Goal: Task Accomplishment & Management: Use online tool/utility

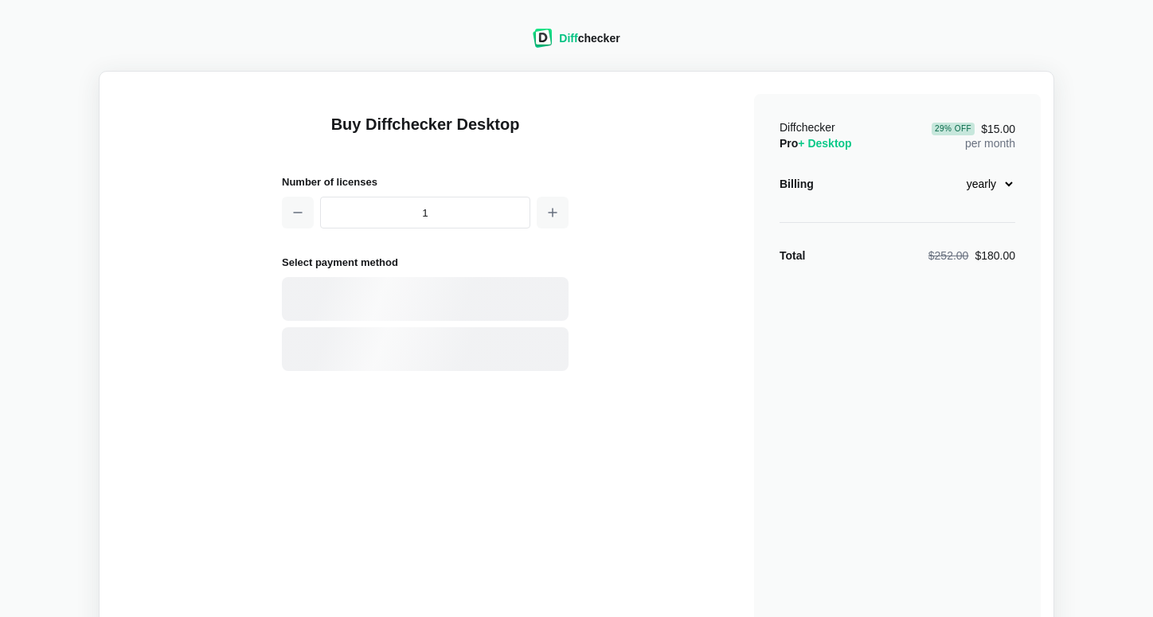
select select "desktop-yearly-180"
click at [440, 346] on div "PayPal" at bounding box center [452, 350] width 217 height 16
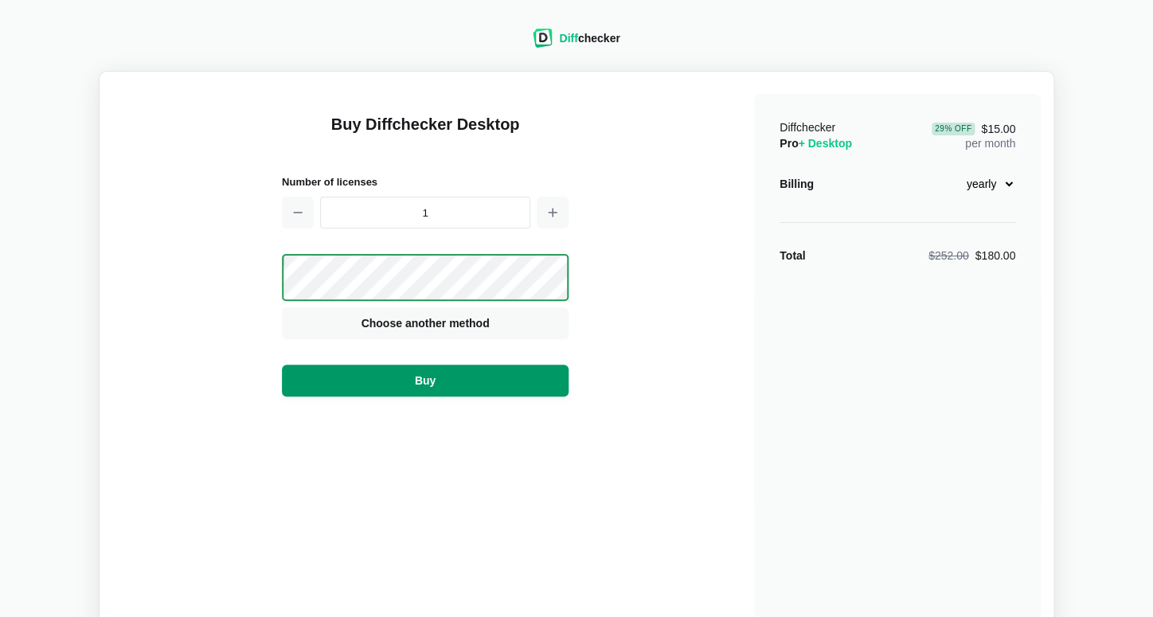
click at [478, 389] on button "Buy" at bounding box center [425, 381] width 287 height 32
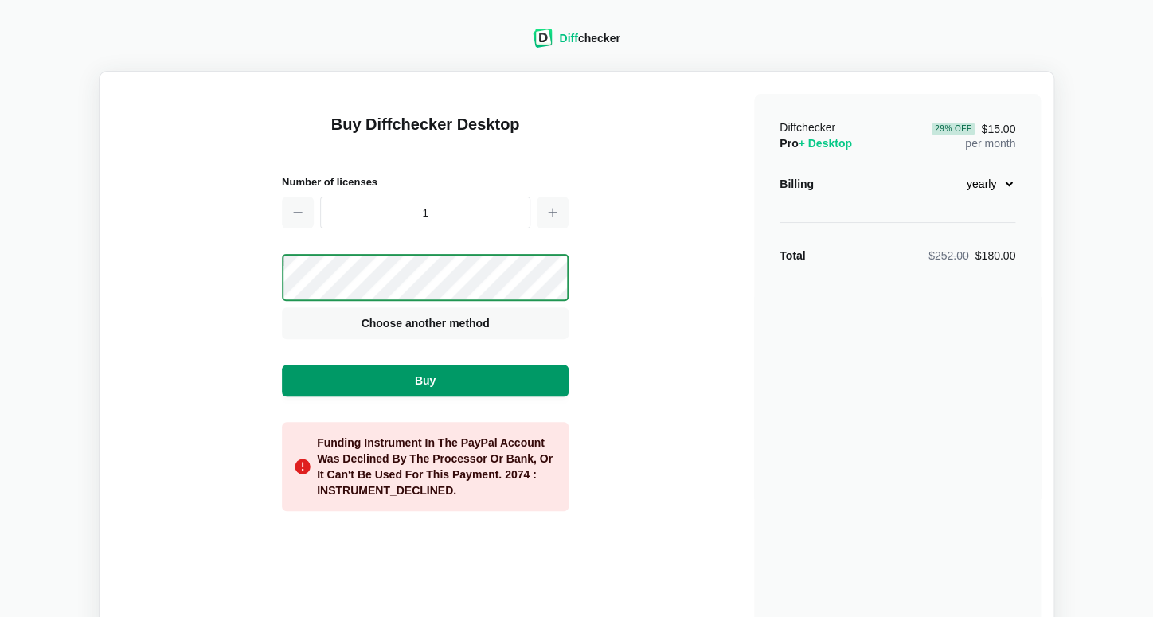
click at [476, 387] on button "Buy" at bounding box center [425, 381] width 287 height 32
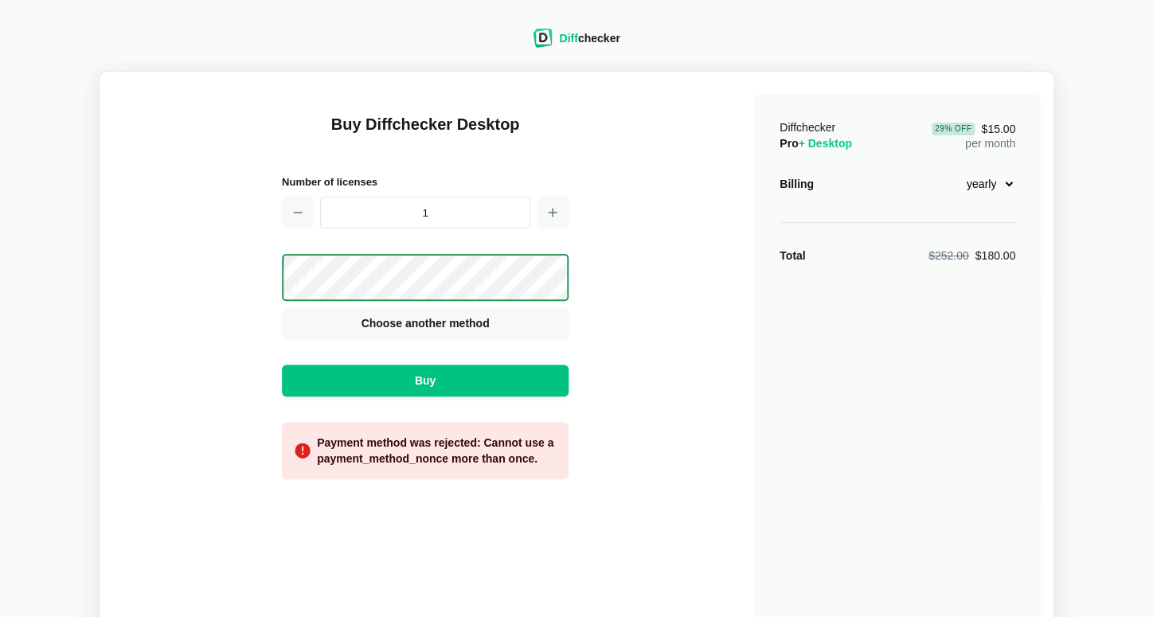
click at [431, 457] on div "Payment method was rejected: Cannot use a payment_method_nonce more than once." at bounding box center [436, 451] width 239 height 32
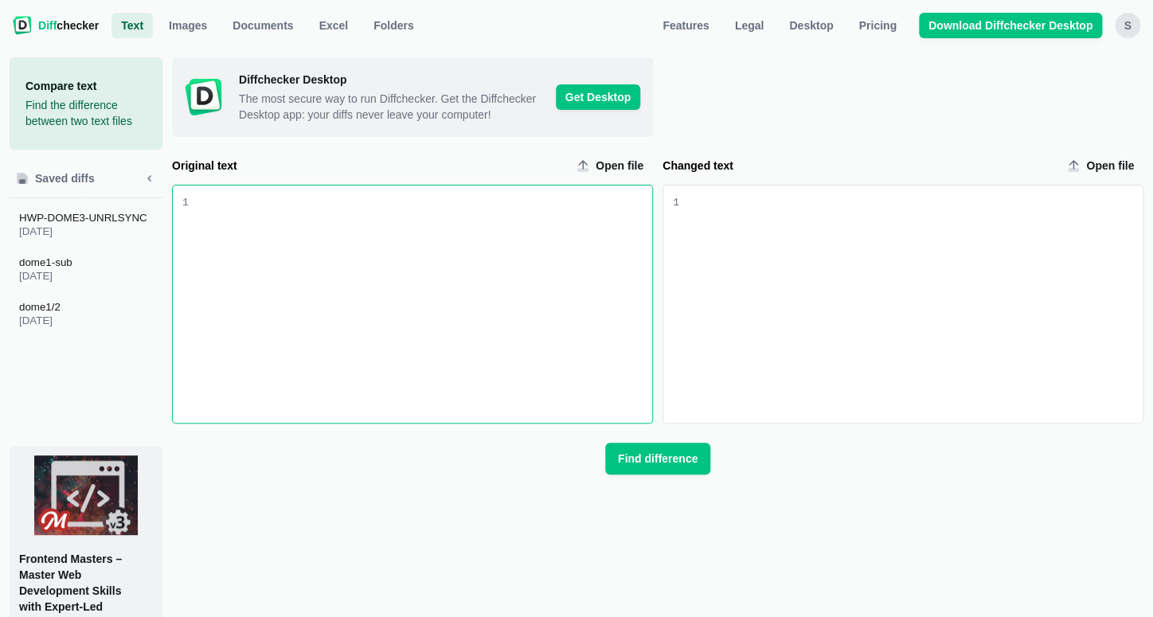
click at [308, 257] on div "Original text input" at bounding box center [420, 303] width 463 height 237
click at [754, 240] on div "Changed text input" at bounding box center [910, 303] width 463 height 237
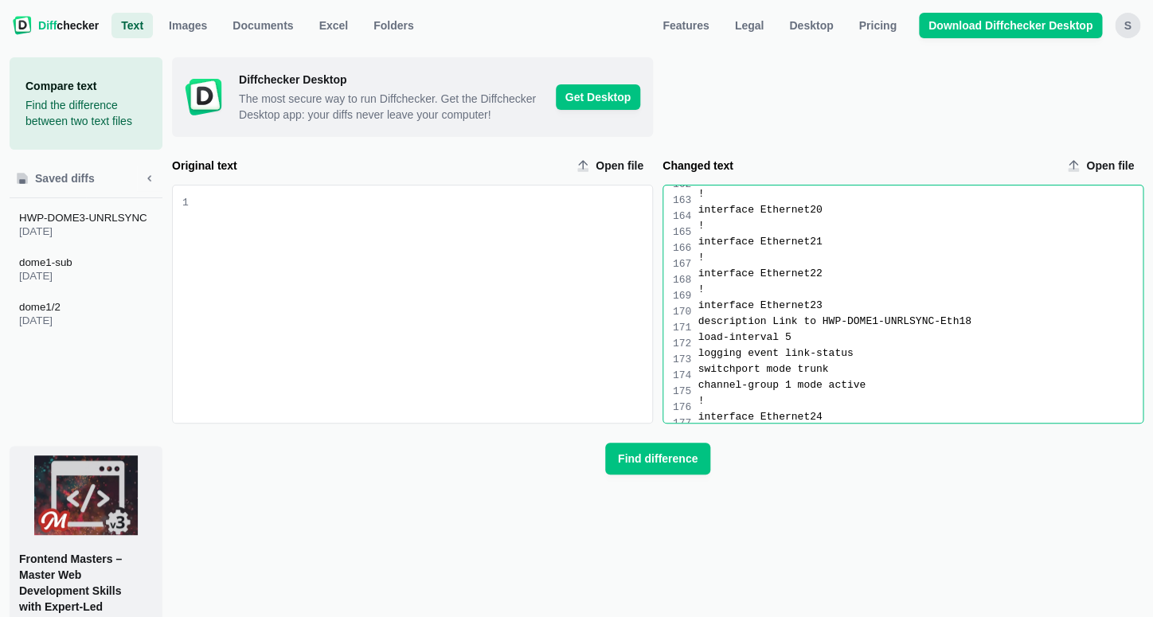
scroll to position [3285, 0]
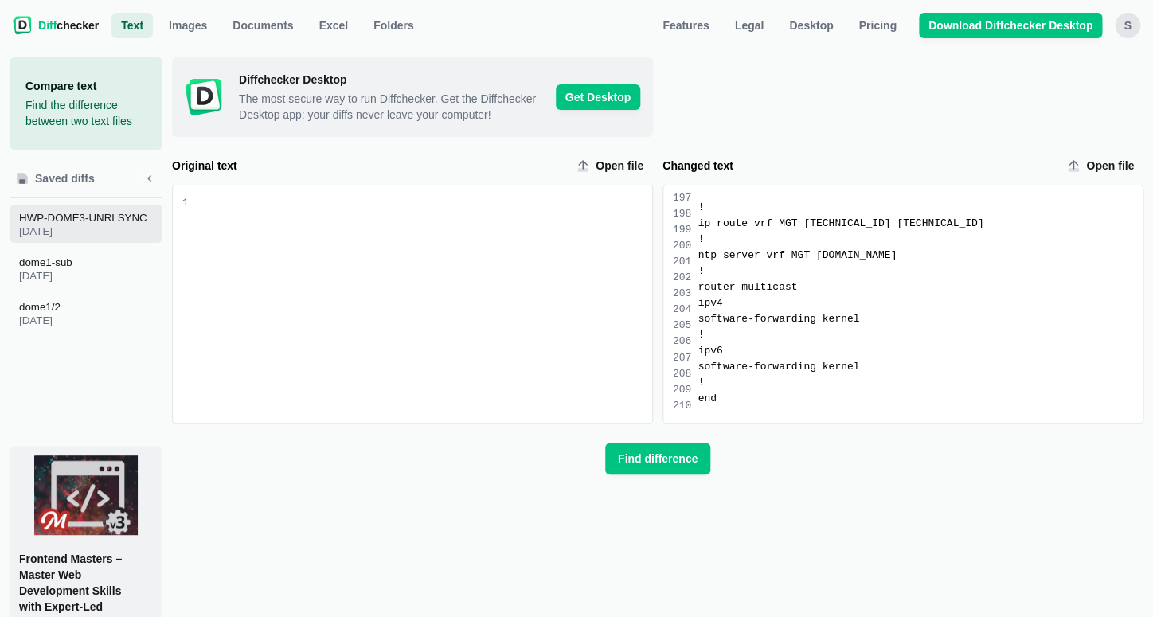
click at [96, 229] on span "[DATE]" at bounding box center [89, 231] width 140 height 9
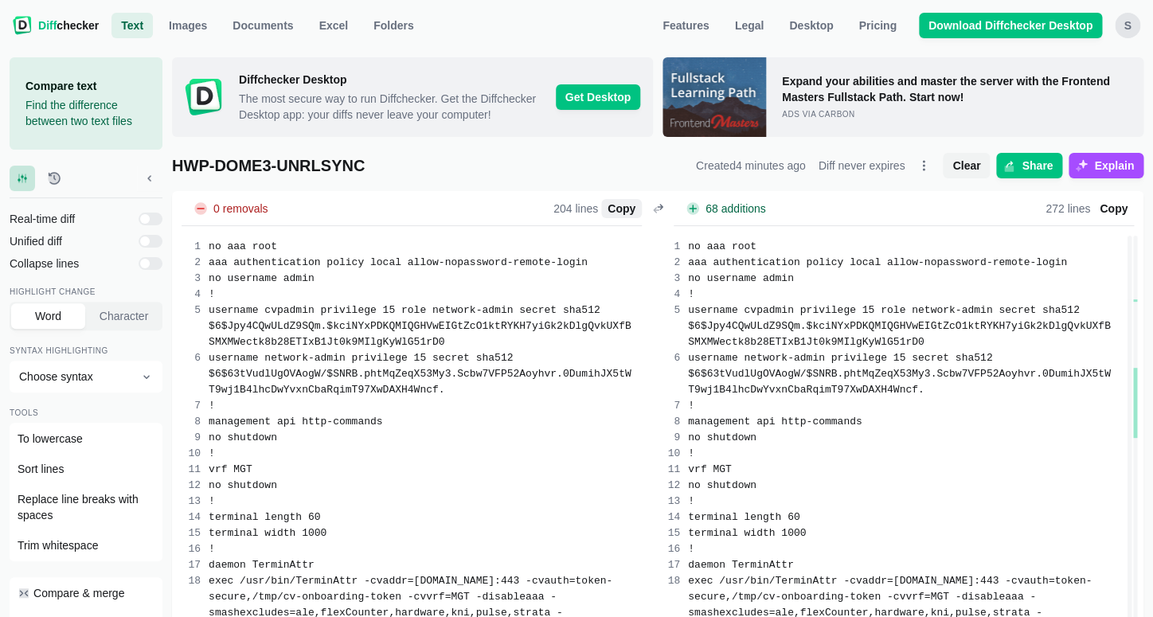
click at [613, 217] on span "Copy" at bounding box center [621, 209] width 34 height 16
drag, startPoint x: 957, startPoint y: 175, endPoint x: 949, endPoint y: 179, distance: 8.9
click at [957, 174] on span "Clear" at bounding box center [966, 166] width 34 height 16
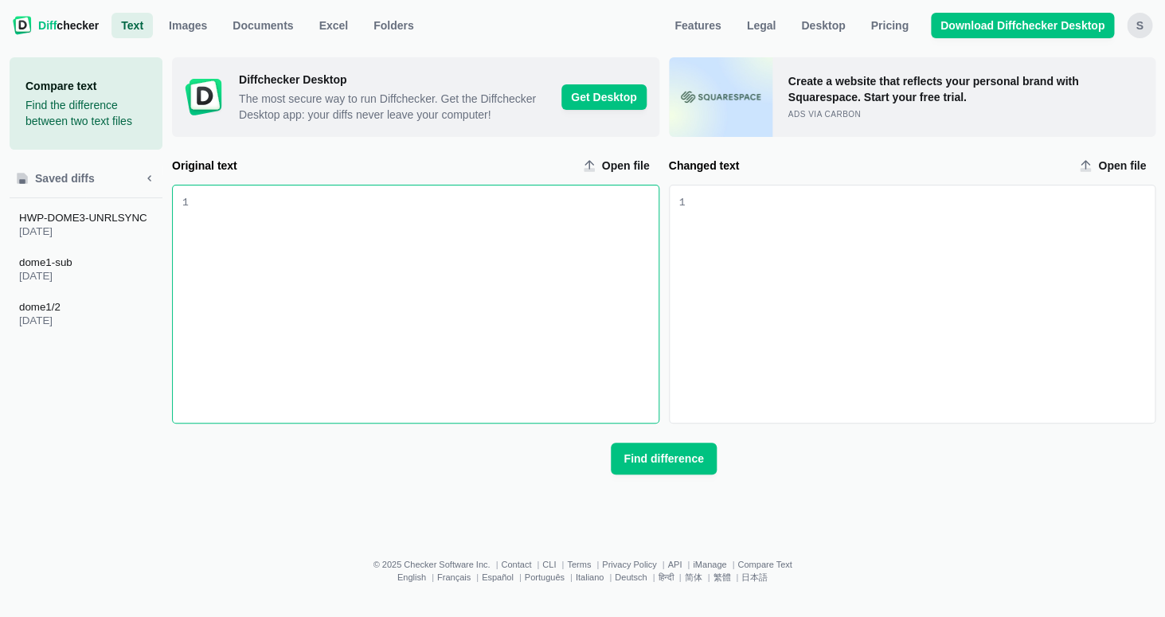
click at [400, 195] on div "Original text Open file 9 1" at bounding box center [415, 288] width 487 height 271
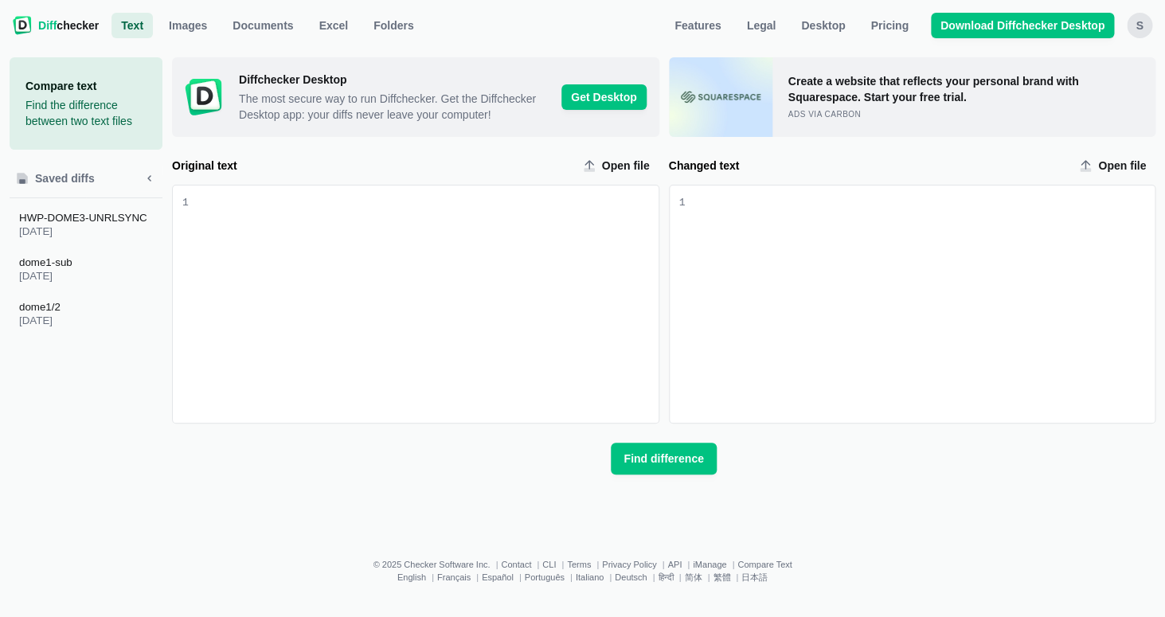
click at [377, 240] on div "Original text input" at bounding box center [424, 303] width 470 height 237
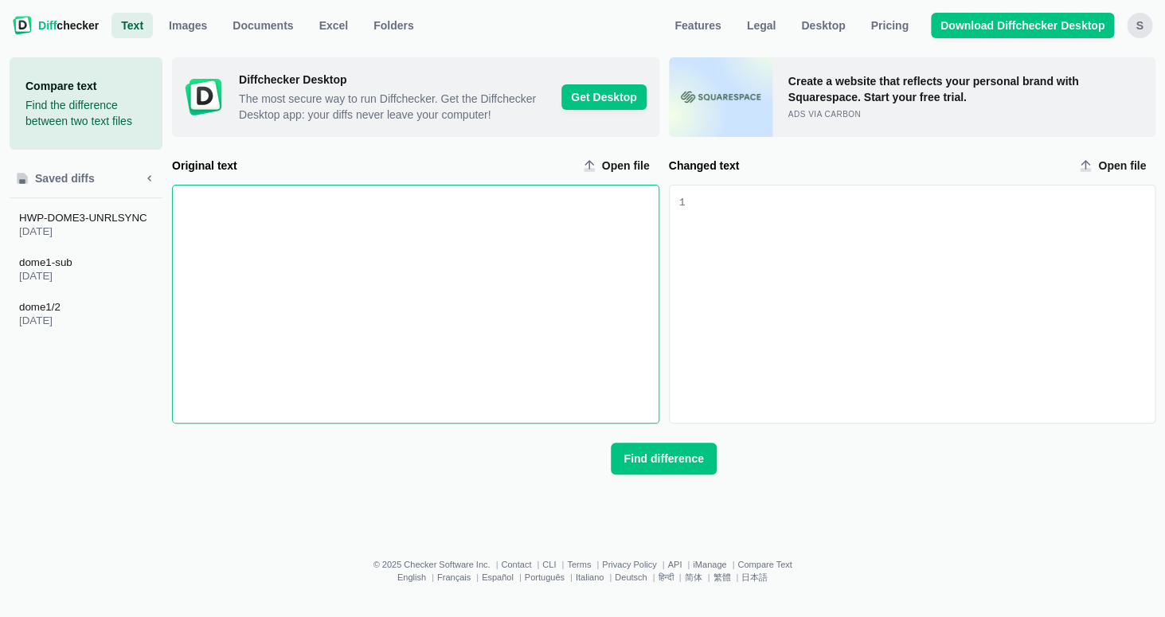
scroll to position [2545, 0]
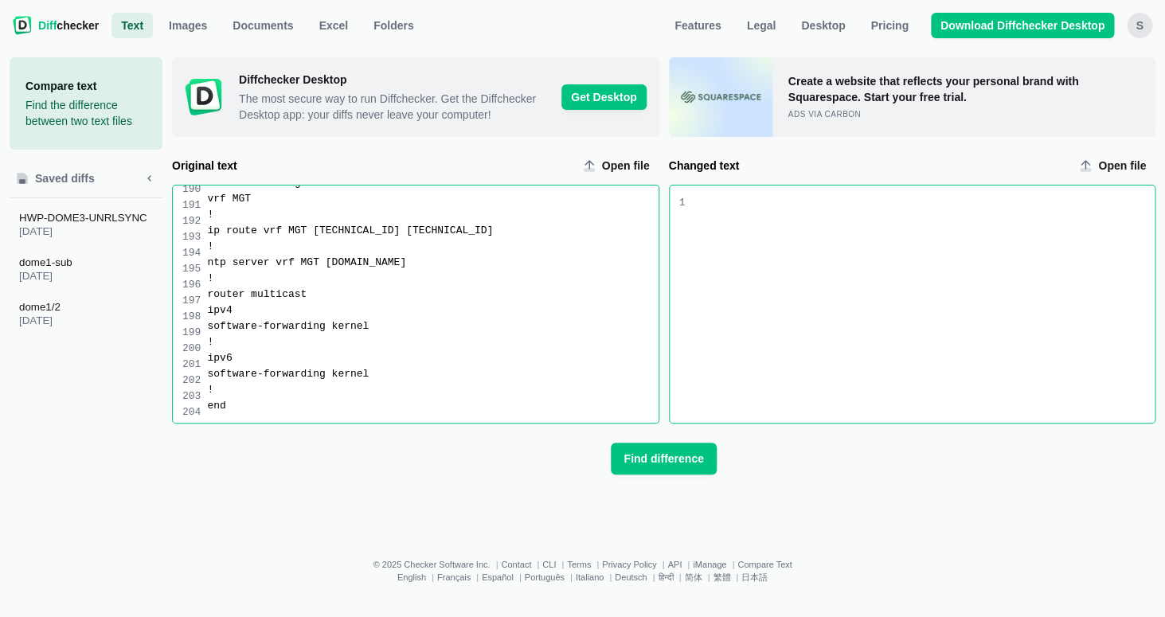
click at [802, 205] on div "Changed text input" at bounding box center [922, 197] width 463 height 16
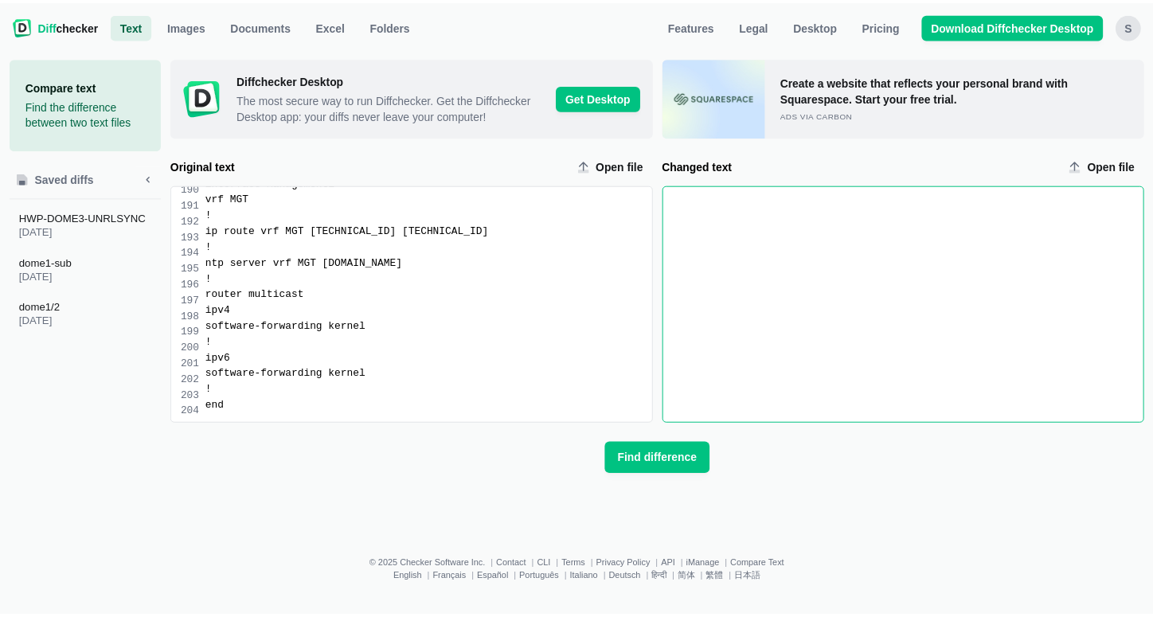
scroll to position [2657, 0]
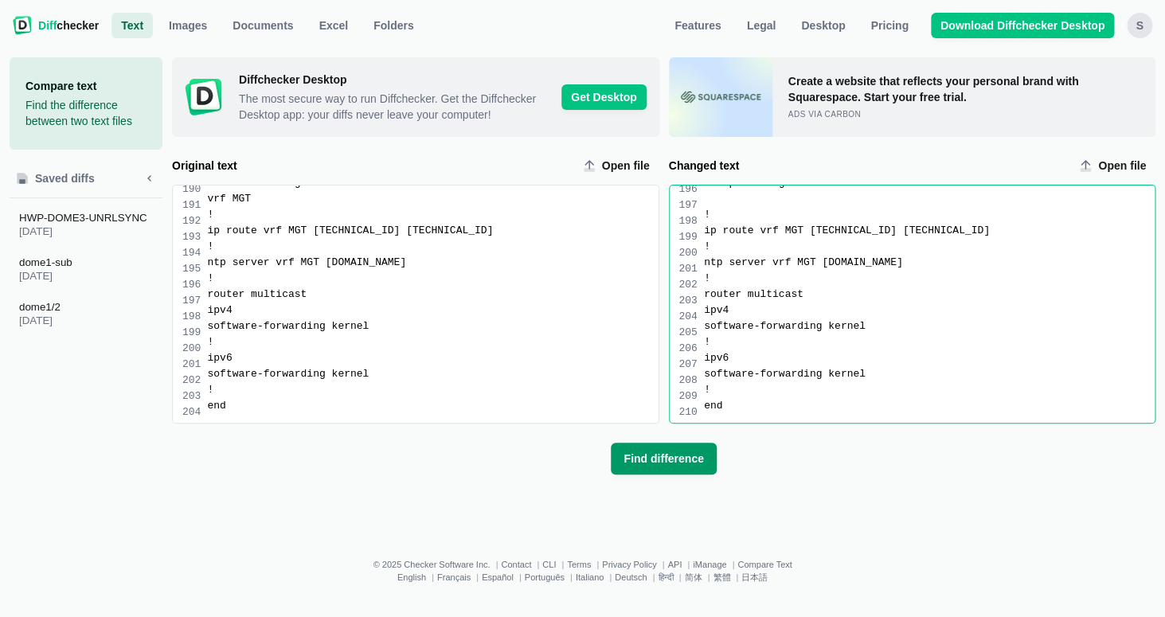
click at [668, 467] on span "Find difference" at bounding box center [663, 459] width 86 height 16
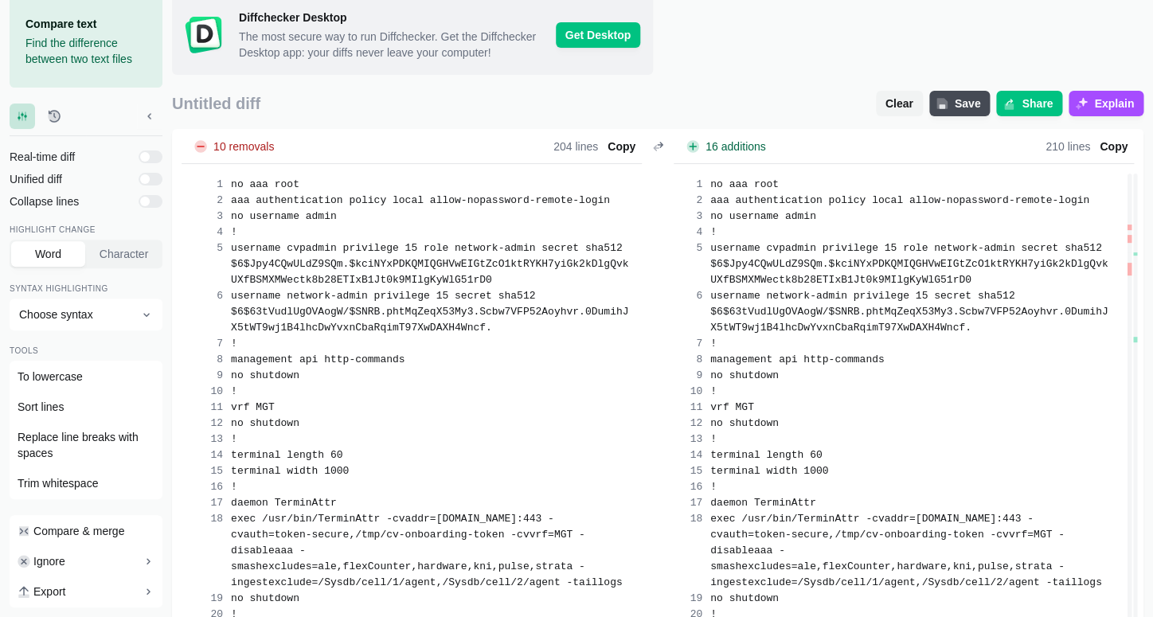
scroll to position [64, 0]
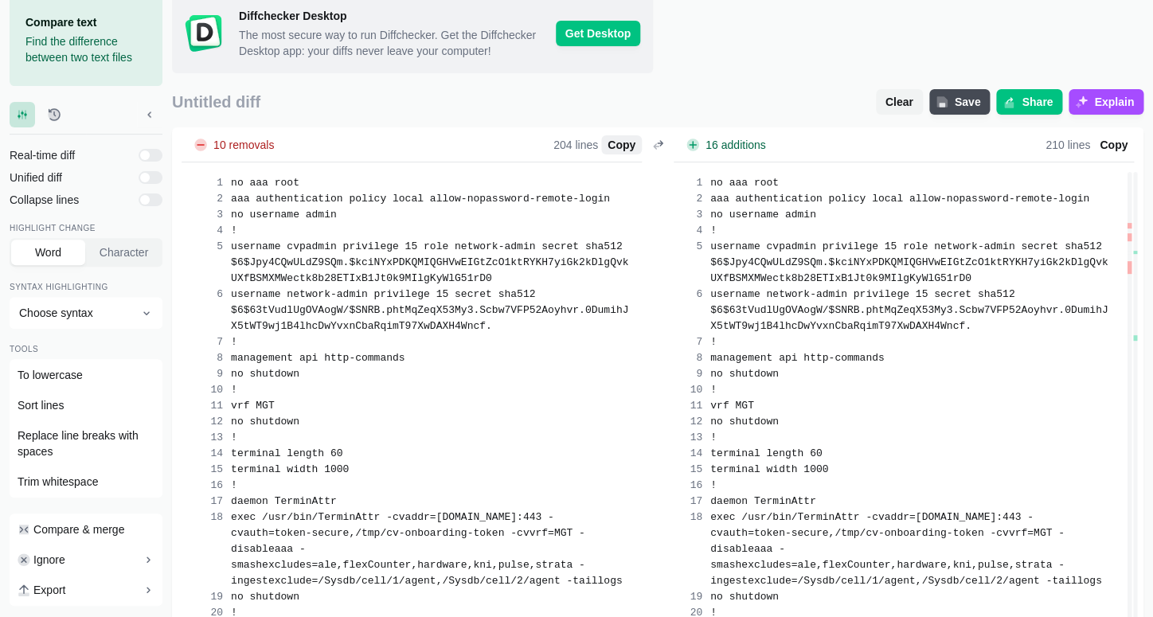
click at [615, 153] on span "Copy" at bounding box center [621, 145] width 34 height 16
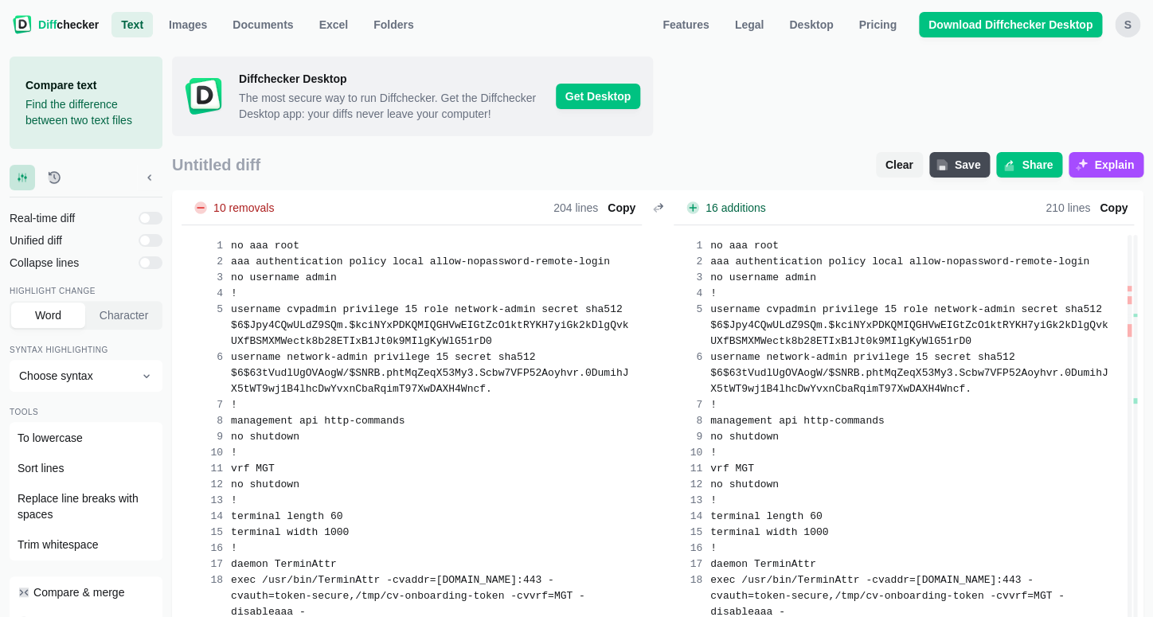
scroll to position [0, 0]
click at [622, 217] on span "Copy" at bounding box center [621, 209] width 34 height 16
click at [897, 174] on span "Clear" at bounding box center [899, 166] width 34 height 16
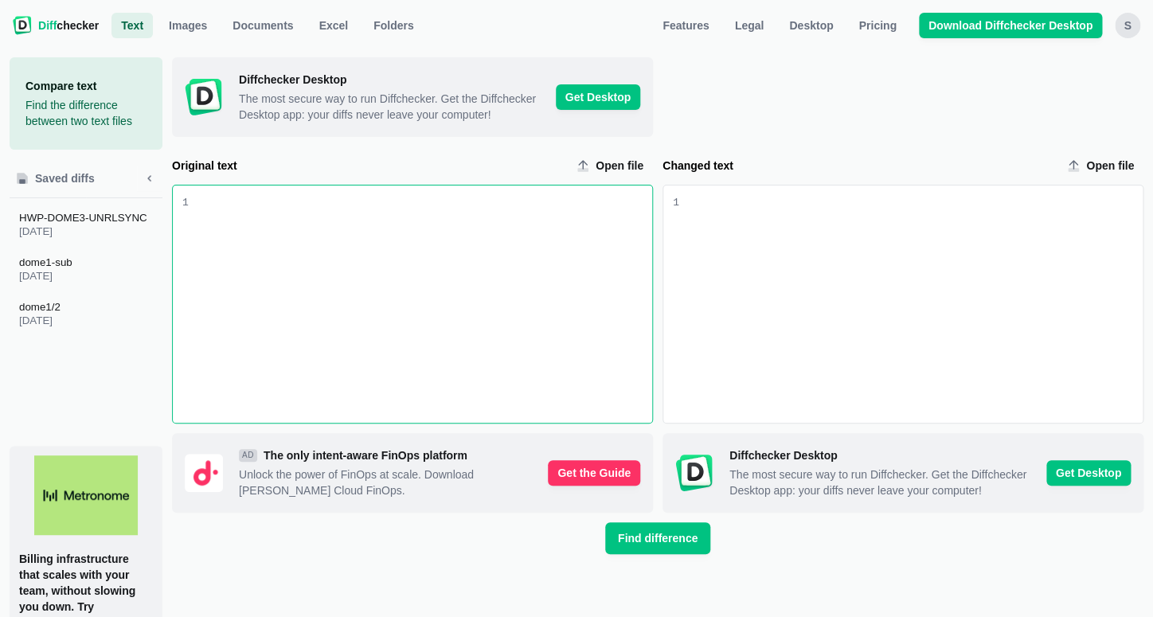
drag, startPoint x: 364, startPoint y: 225, endPoint x: 362, endPoint y: 240, distance: 16.0
click at [363, 228] on div "Original text input" at bounding box center [420, 303] width 463 height 237
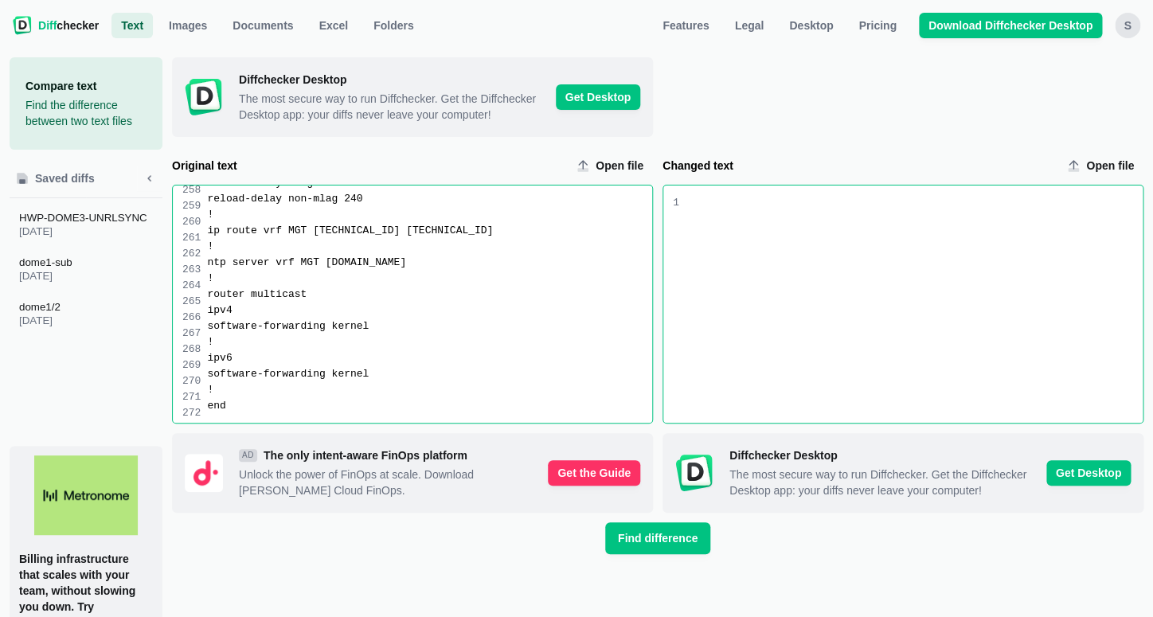
click at [758, 205] on div "Changed text input" at bounding box center [913, 197] width 457 height 16
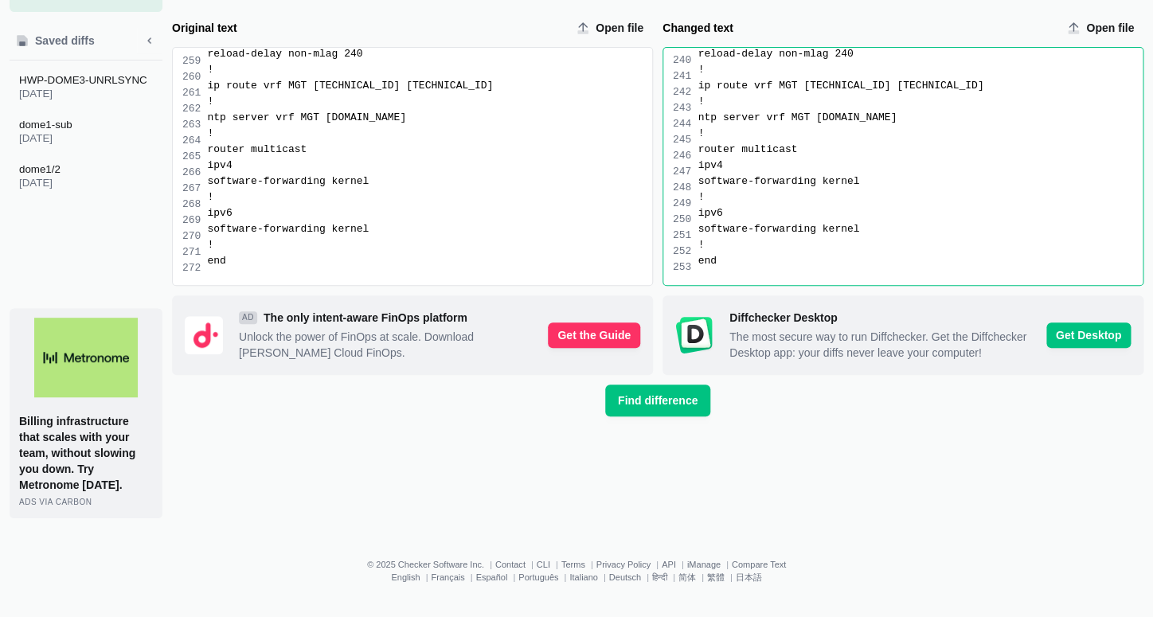
scroll to position [154, 0]
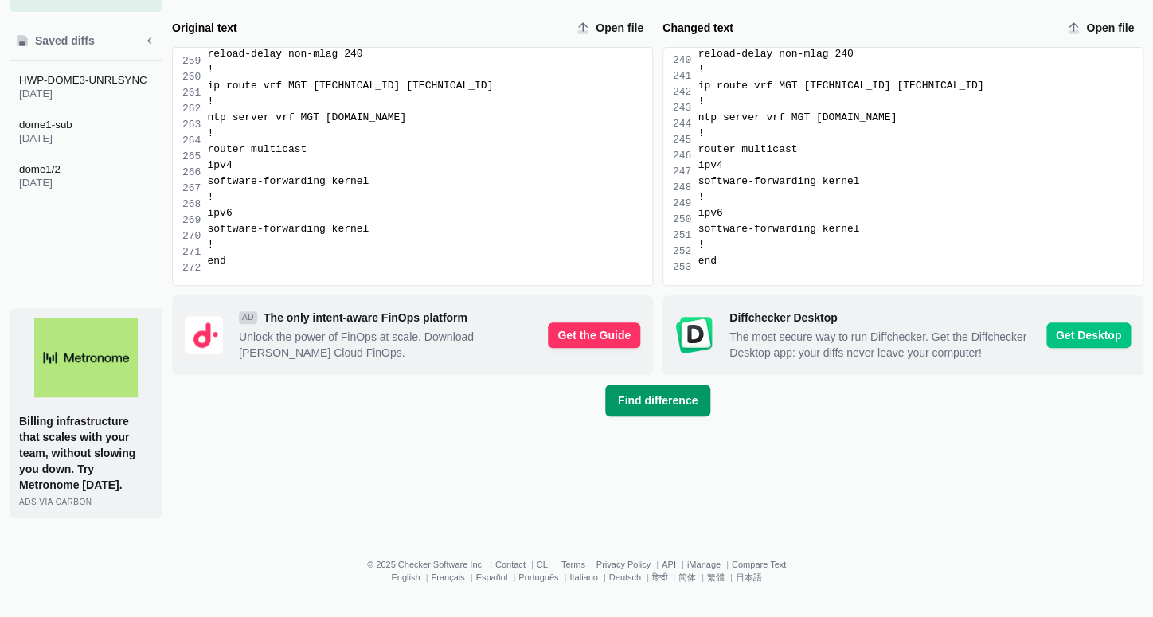
click at [654, 407] on span "Find difference" at bounding box center [658, 400] width 86 height 16
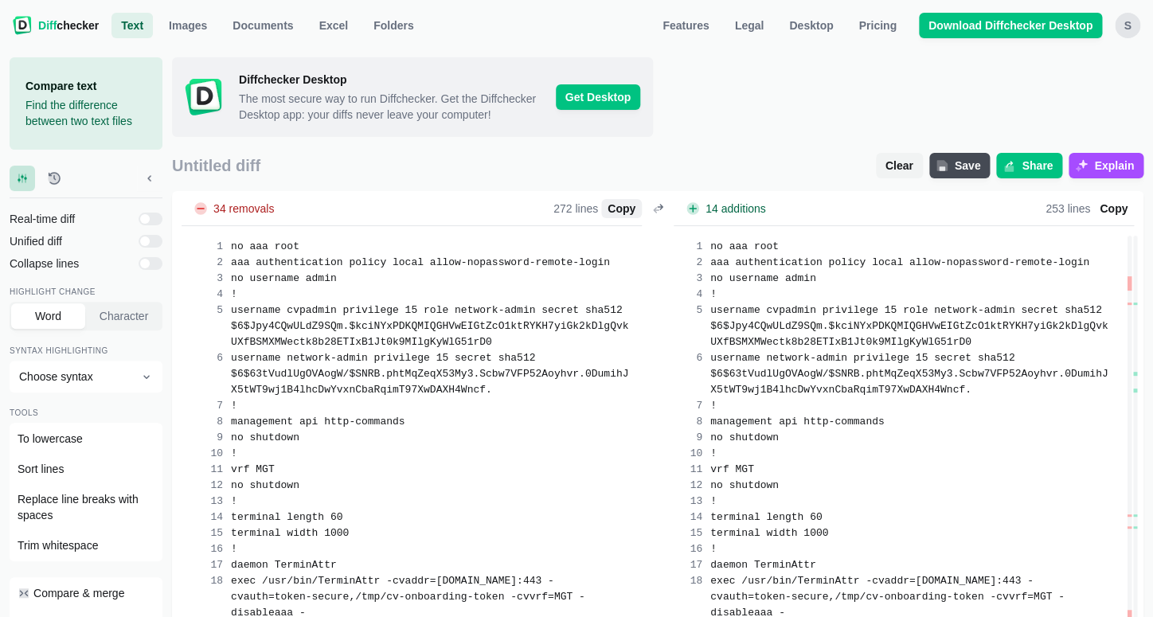
click at [627, 217] on span "Copy" at bounding box center [621, 209] width 34 height 16
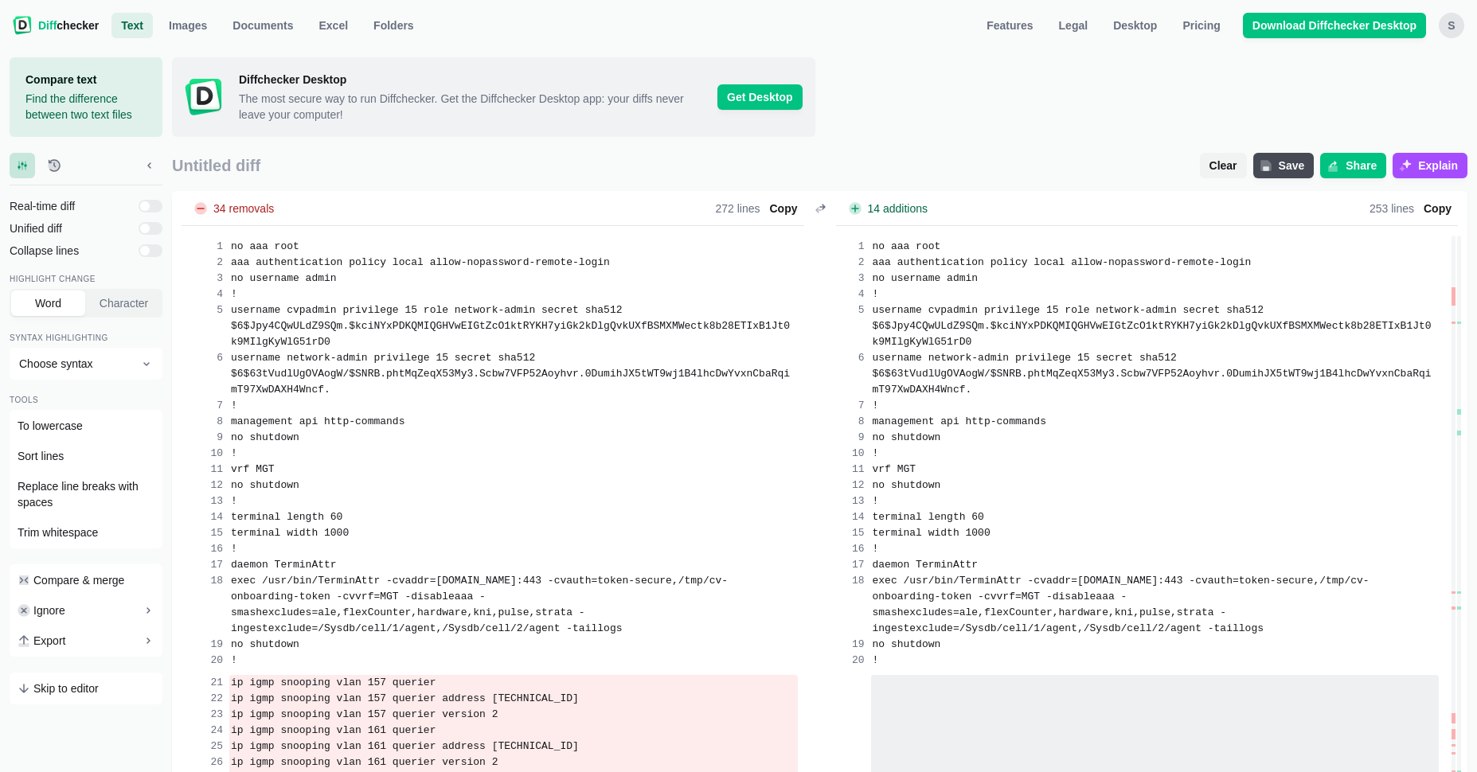
click at [784, 207] on span "Copy" at bounding box center [784, 209] width 34 height 16
click at [1152, 162] on span "Clear" at bounding box center [1223, 166] width 34 height 16
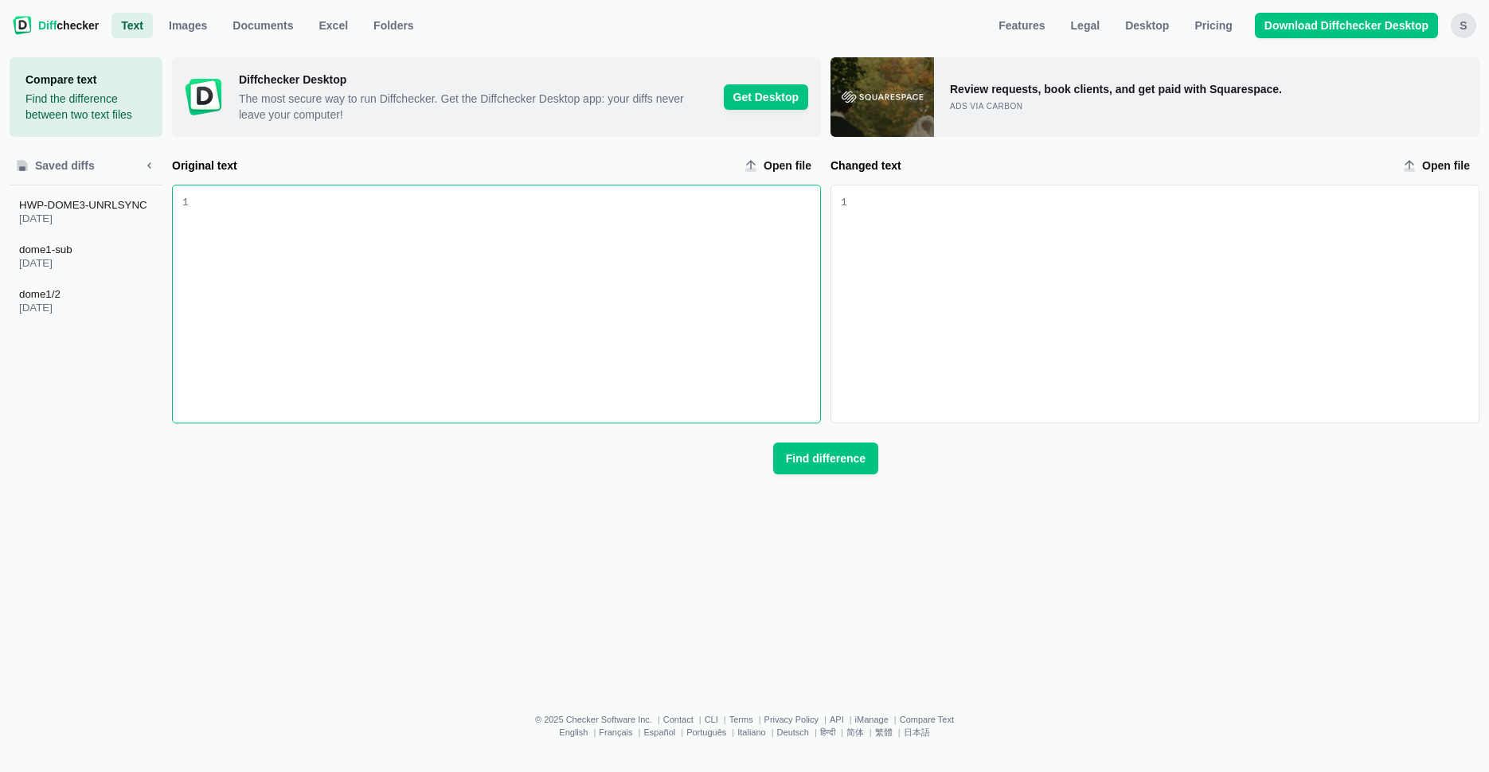
click at [426, 219] on div "Original text input" at bounding box center [504, 303] width 631 height 237
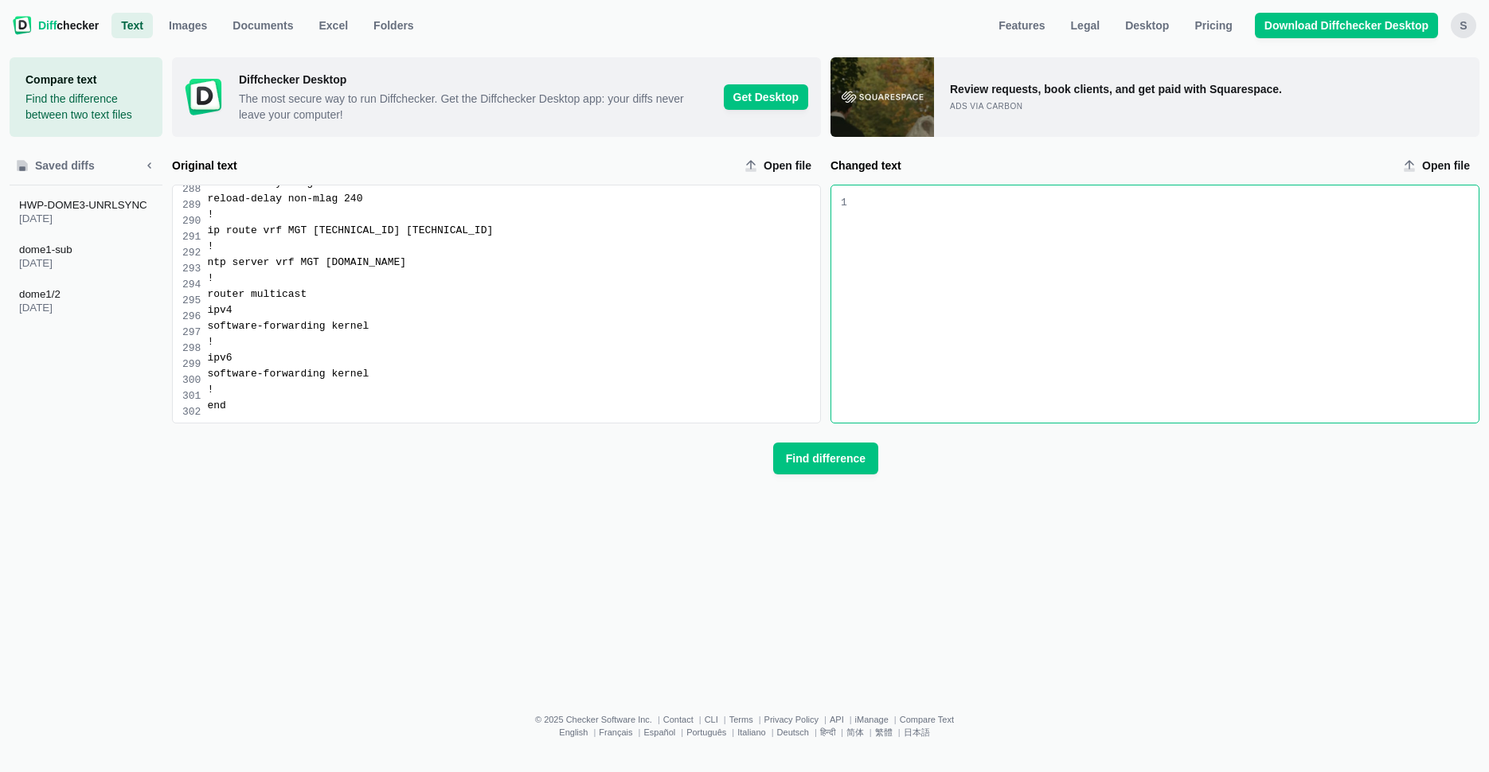
click at [869, 205] on div "Changed text input" at bounding box center [1165, 197] width 625 height 16
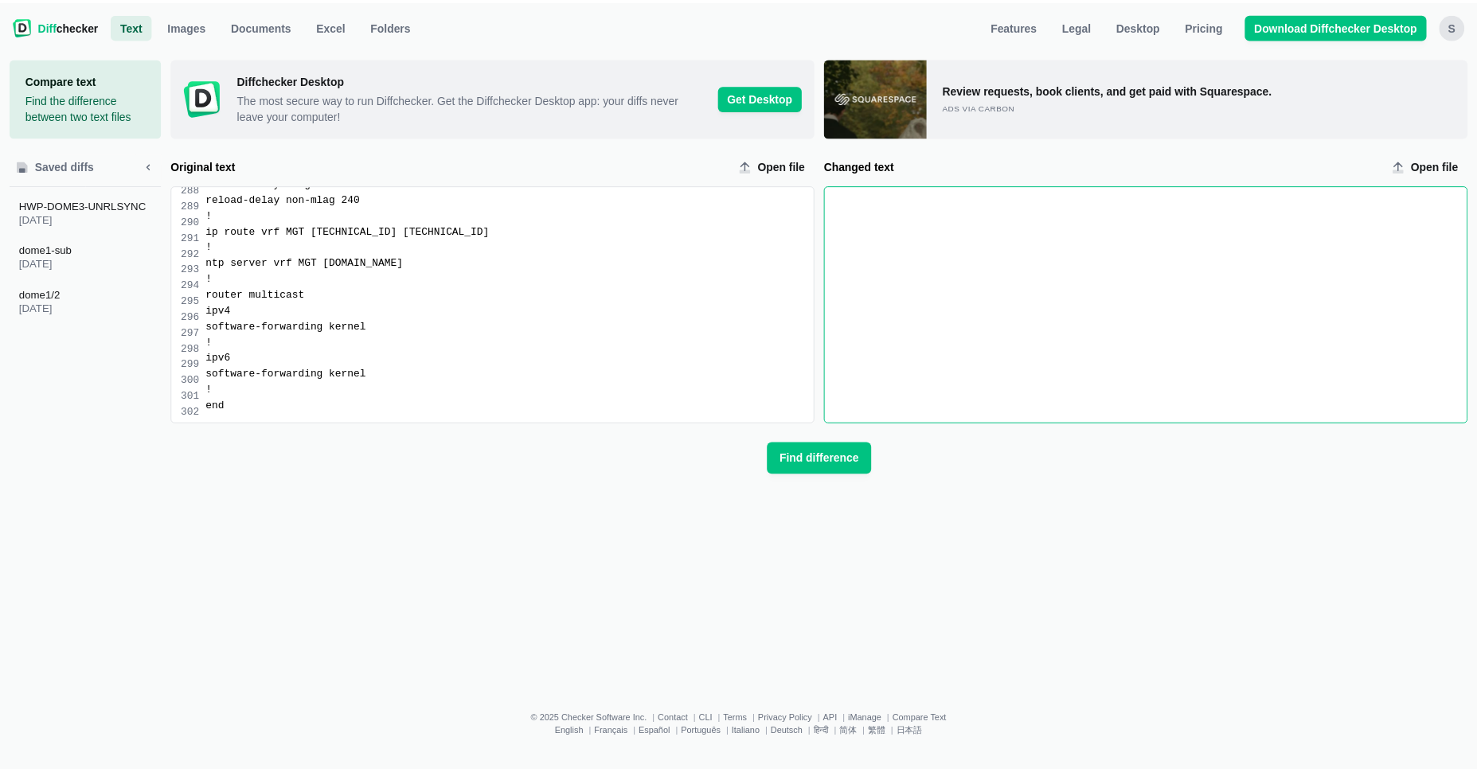
scroll to position [2609, 0]
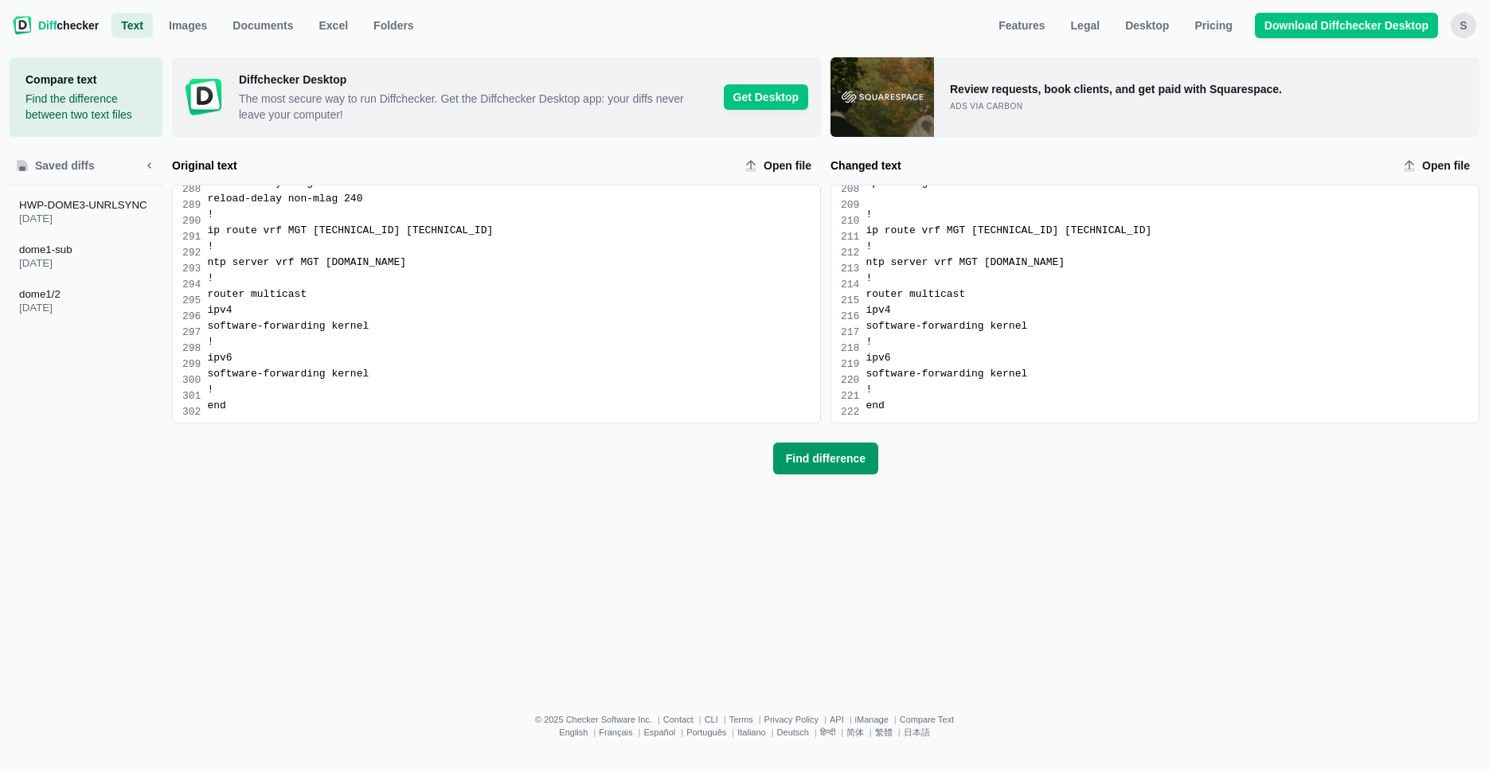
click at [853, 451] on span "Find difference" at bounding box center [826, 459] width 86 height 16
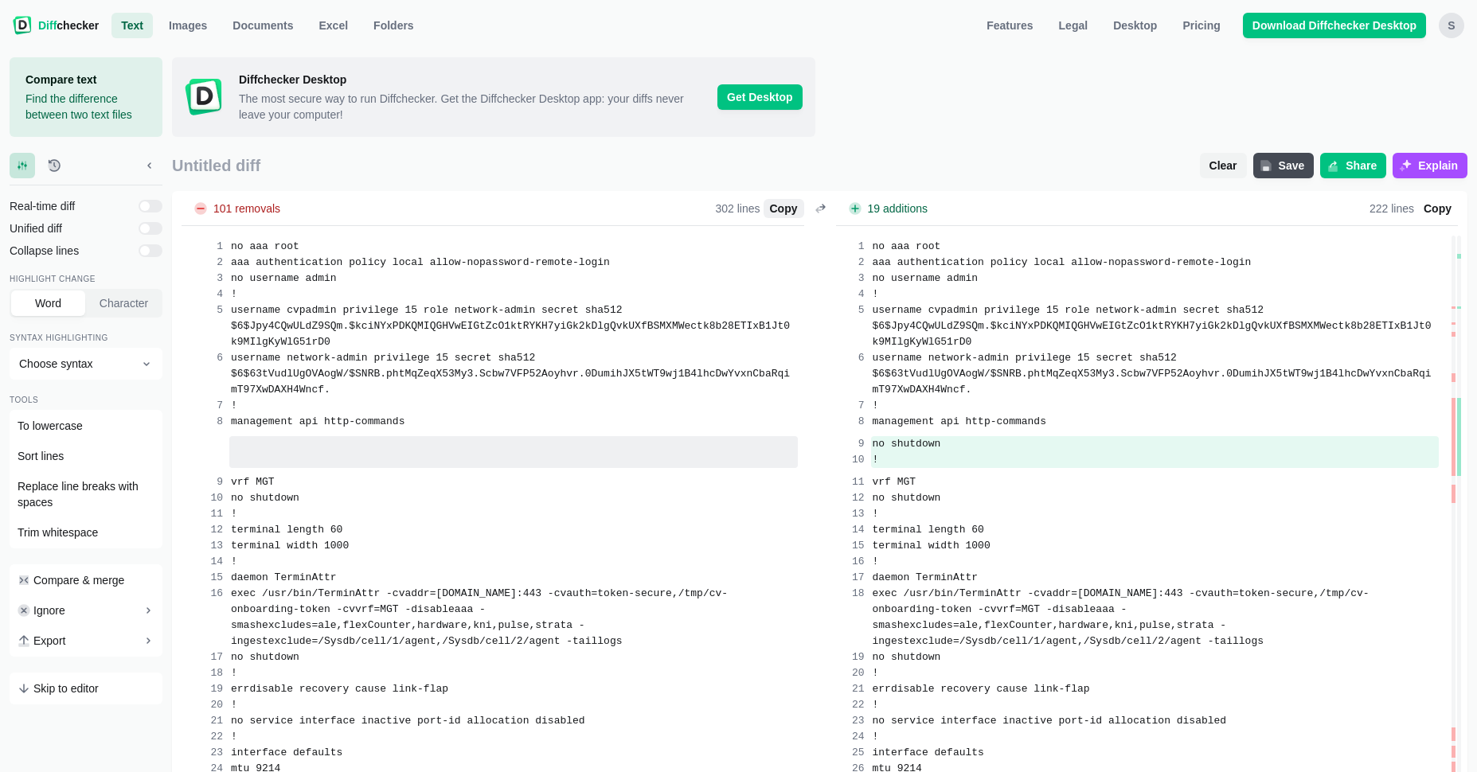
click at [786, 209] on span "Copy" at bounding box center [784, 209] width 34 height 16
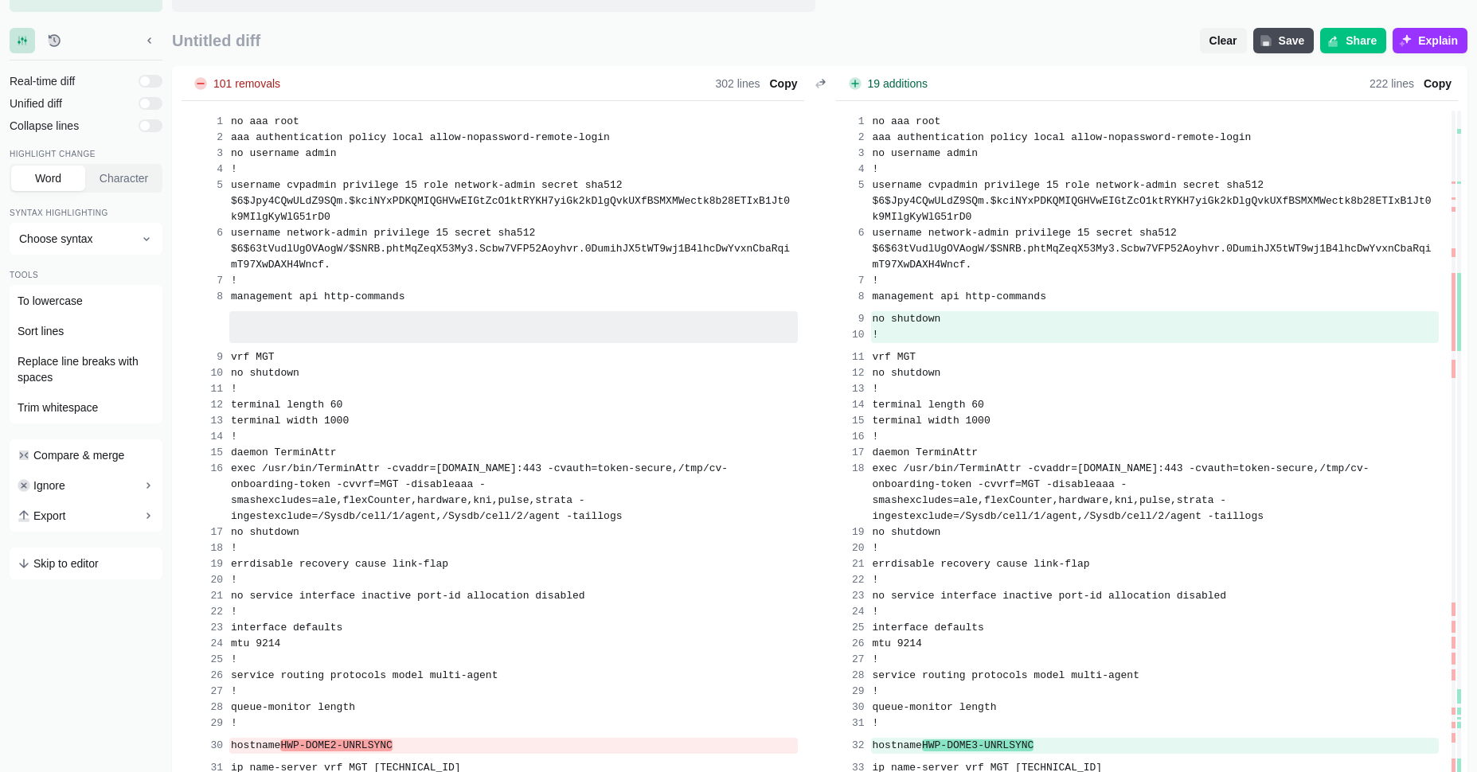
scroll to position [127, 0]
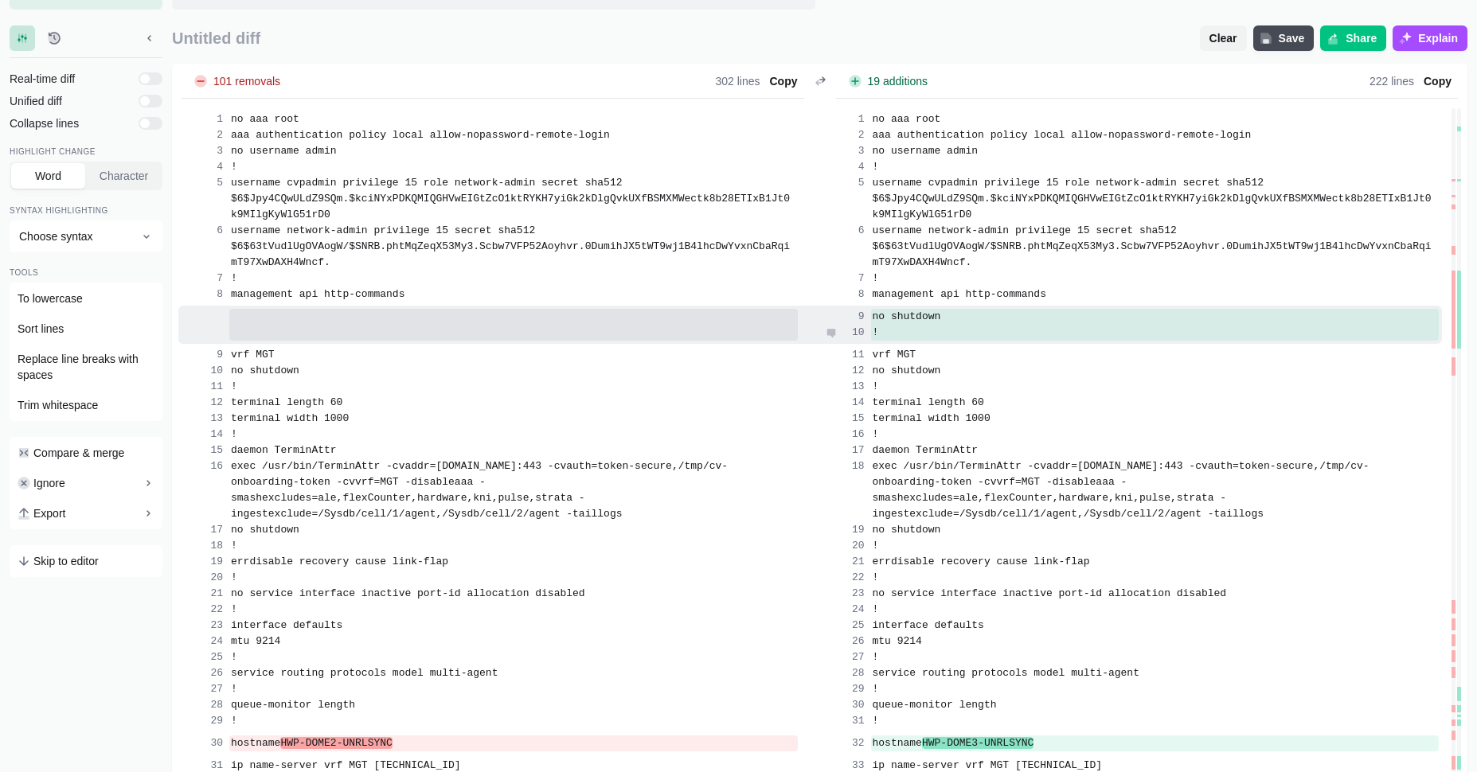
drag, startPoint x: 892, startPoint y: 284, endPoint x: 907, endPoint y: 300, distance: 21.4
click at [907, 306] on div "no shutdown !" at bounding box center [809, 325] width 1263 height 38
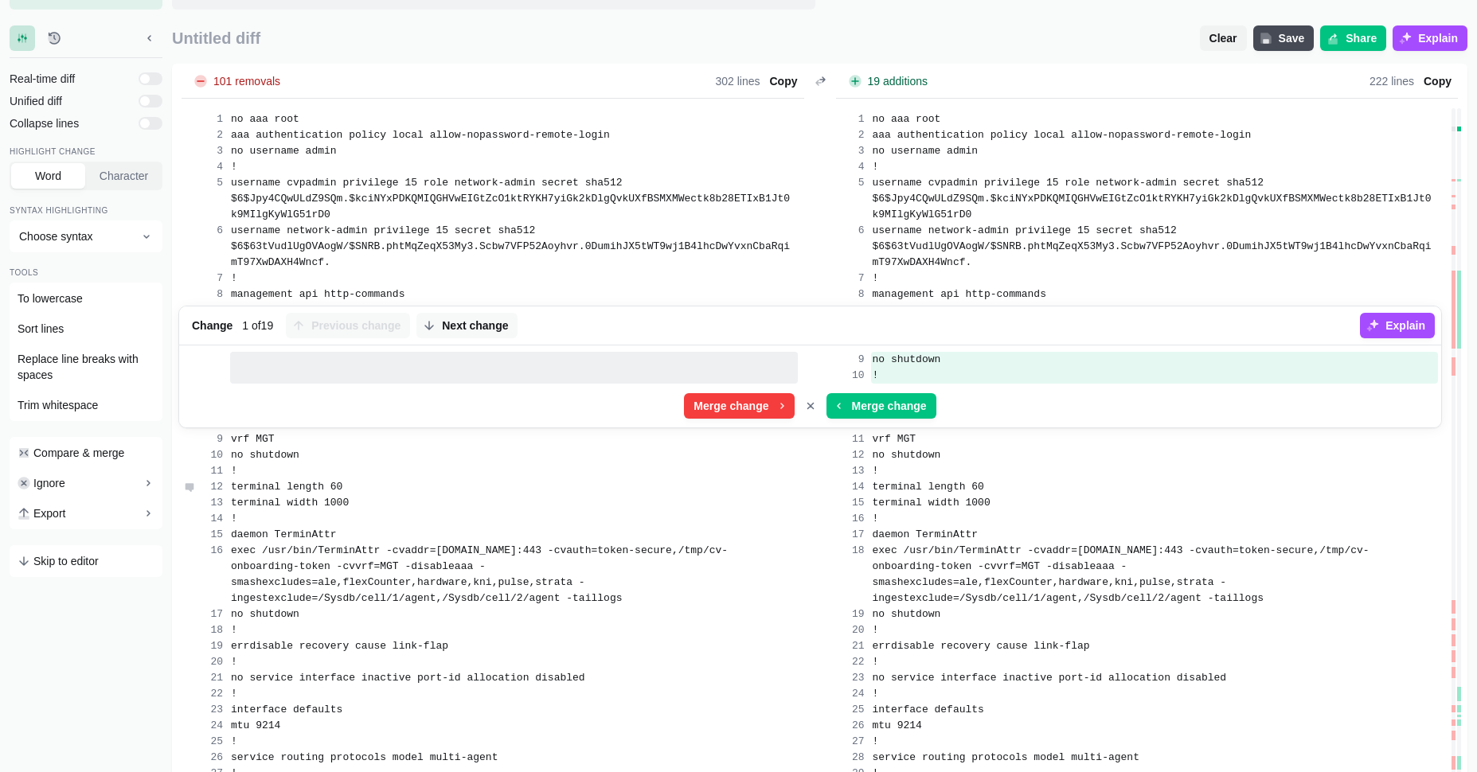
click at [471, 479] on div "terminal length 60" at bounding box center [513, 487] width 568 height 16
click at [806, 400] on icon "Cancel merge" at bounding box center [810, 406] width 13 height 13
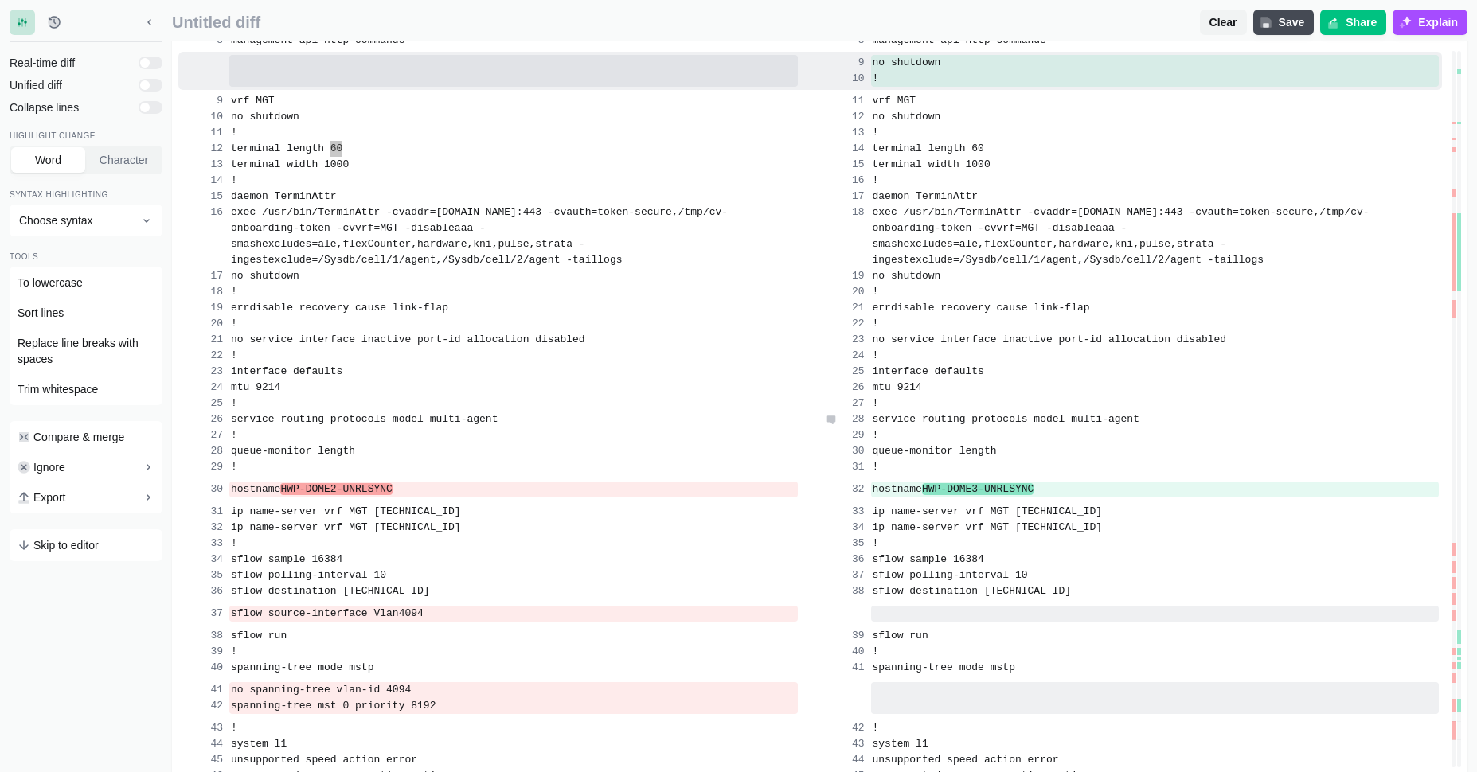
scroll to position [382, 0]
click at [920, 616] on span "spanning-tree mode mstp" at bounding box center [944, 667] width 143 height 12
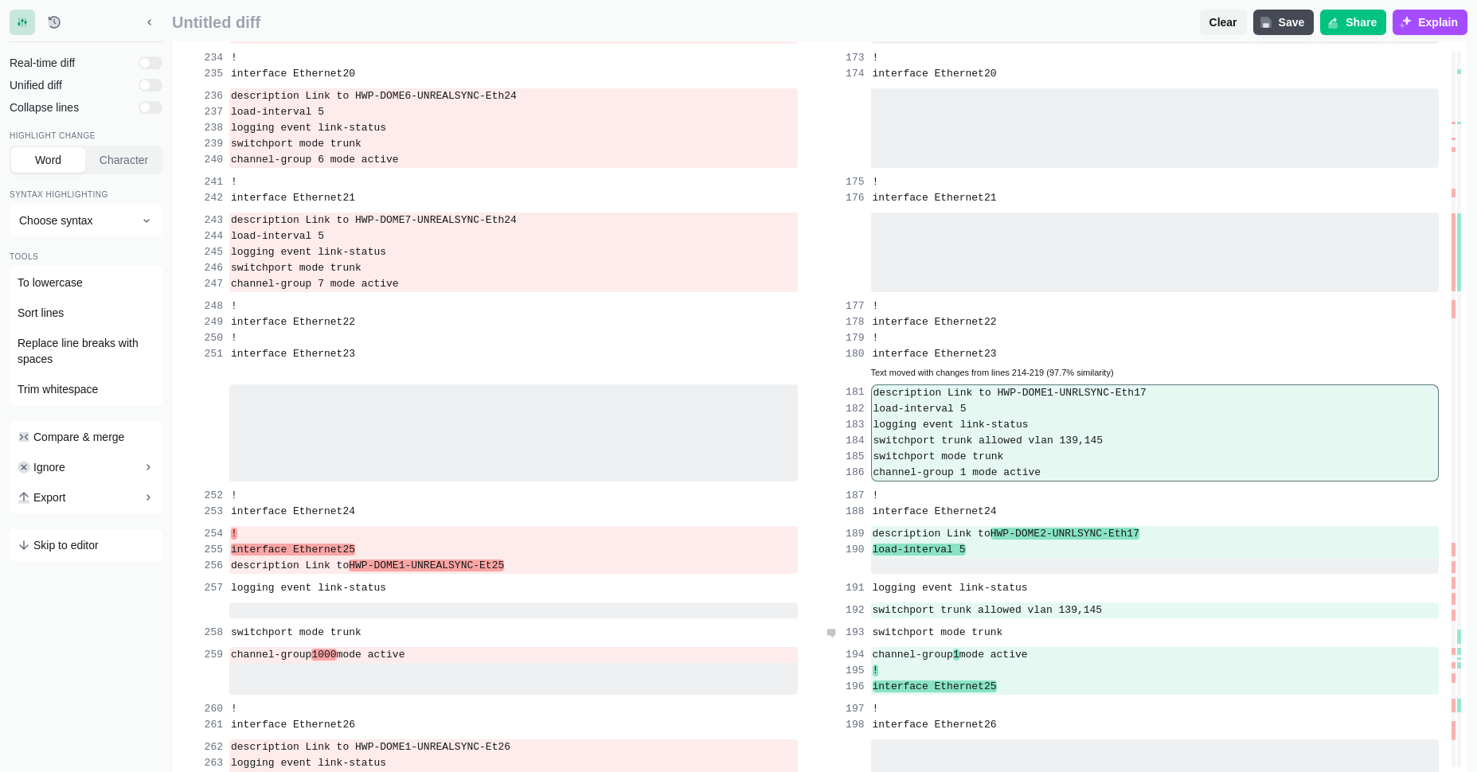
scroll to position [4191, 0]
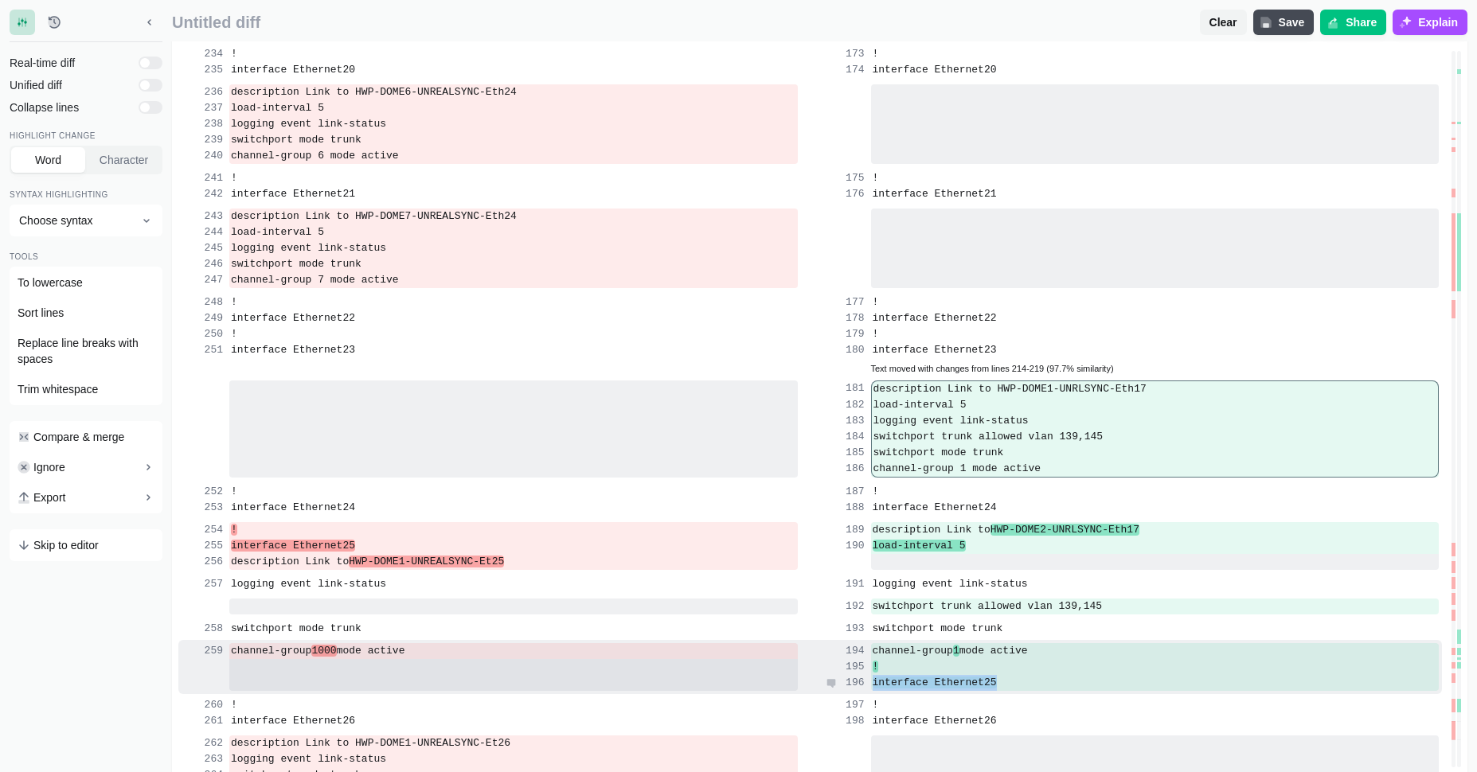
drag, startPoint x: 893, startPoint y: 617, endPoint x: 1006, endPoint y: 654, distance: 119.1
click at [1006, 616] on div "channel-group 1000 mode active channel-group 1 mode active ! interface Ethernet…" at bounding box center [809, 667] width 1263 height 54
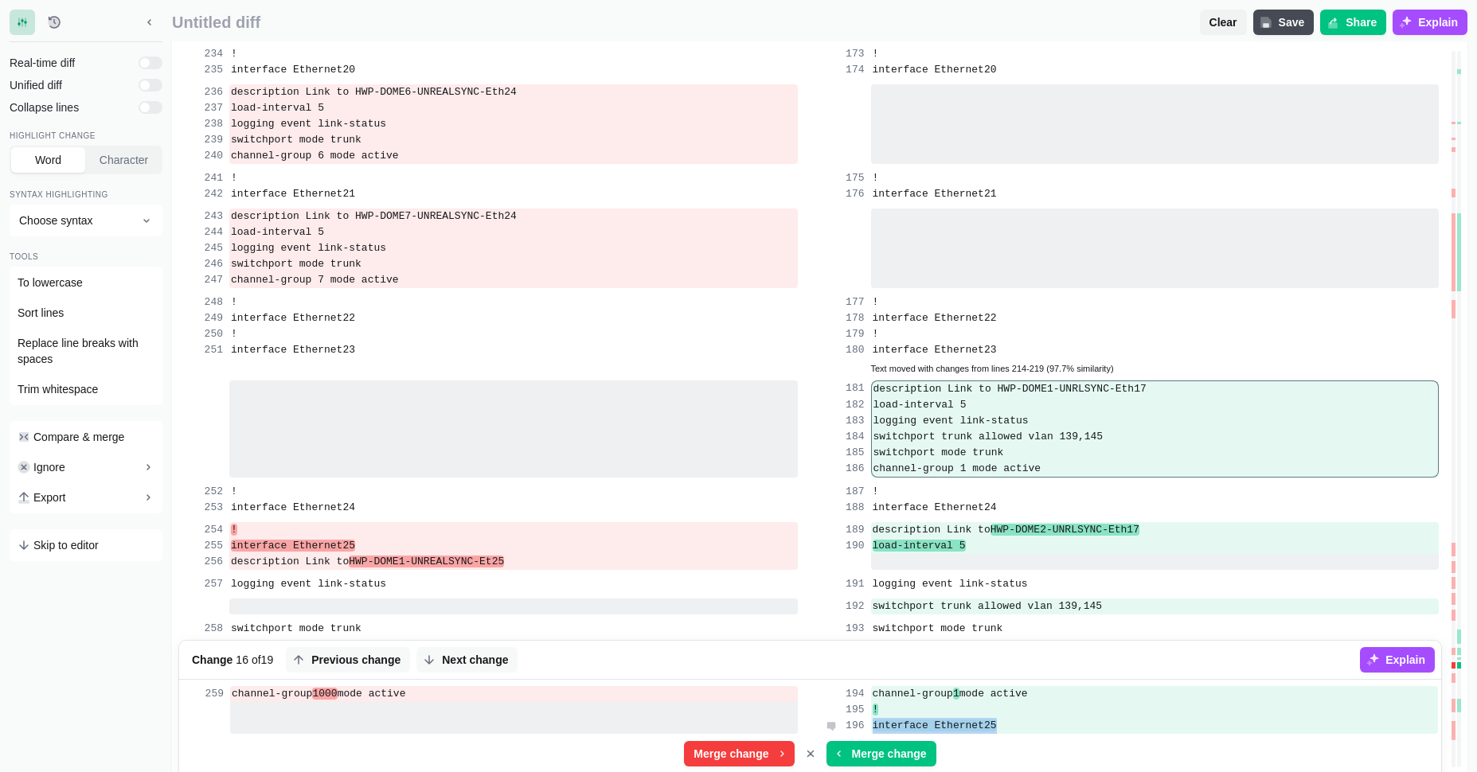
copy div "interface Ethernet25"
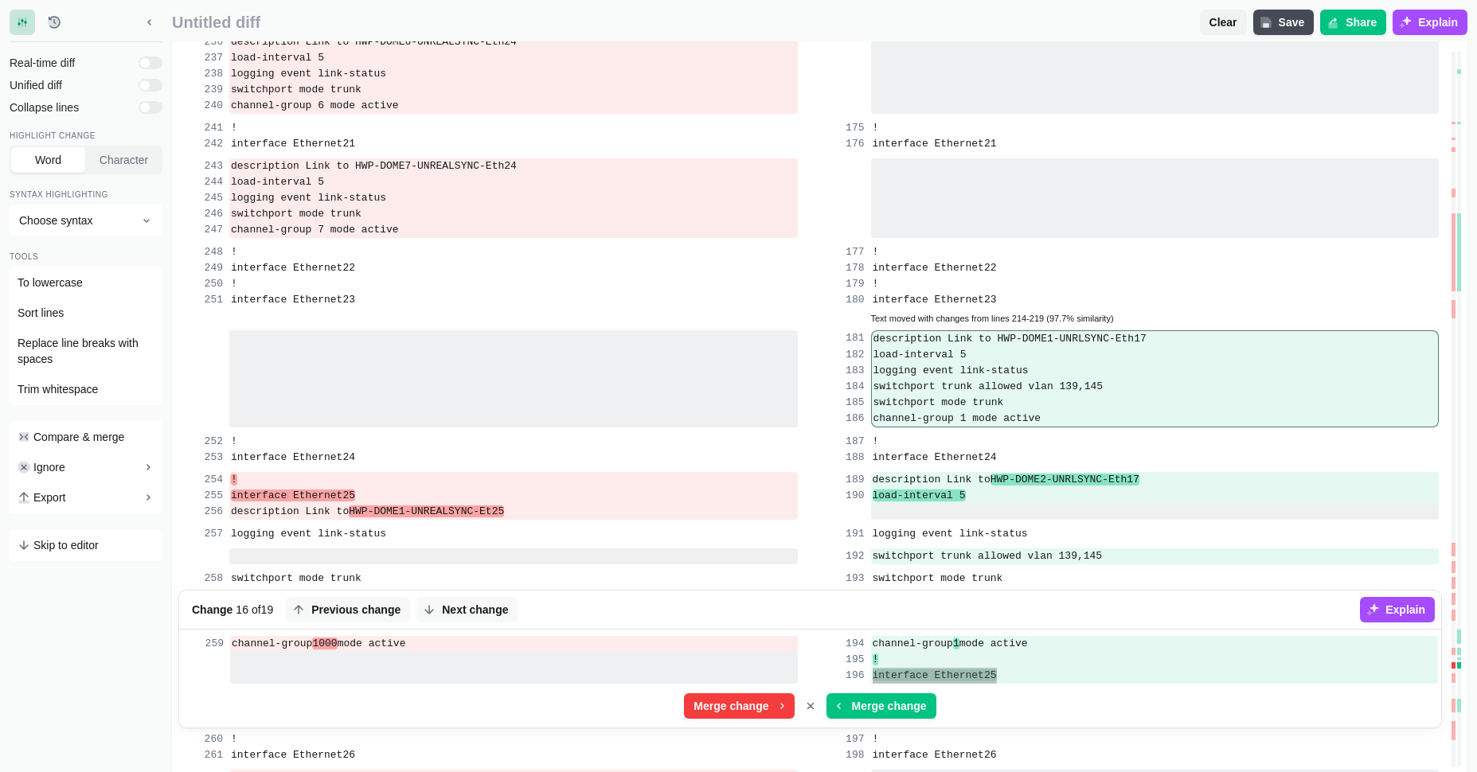
scroll to position [4242, 0]
click at [812, 616] on icon "Cancel merge" at bounding box center [810, 705] width 13 height 13
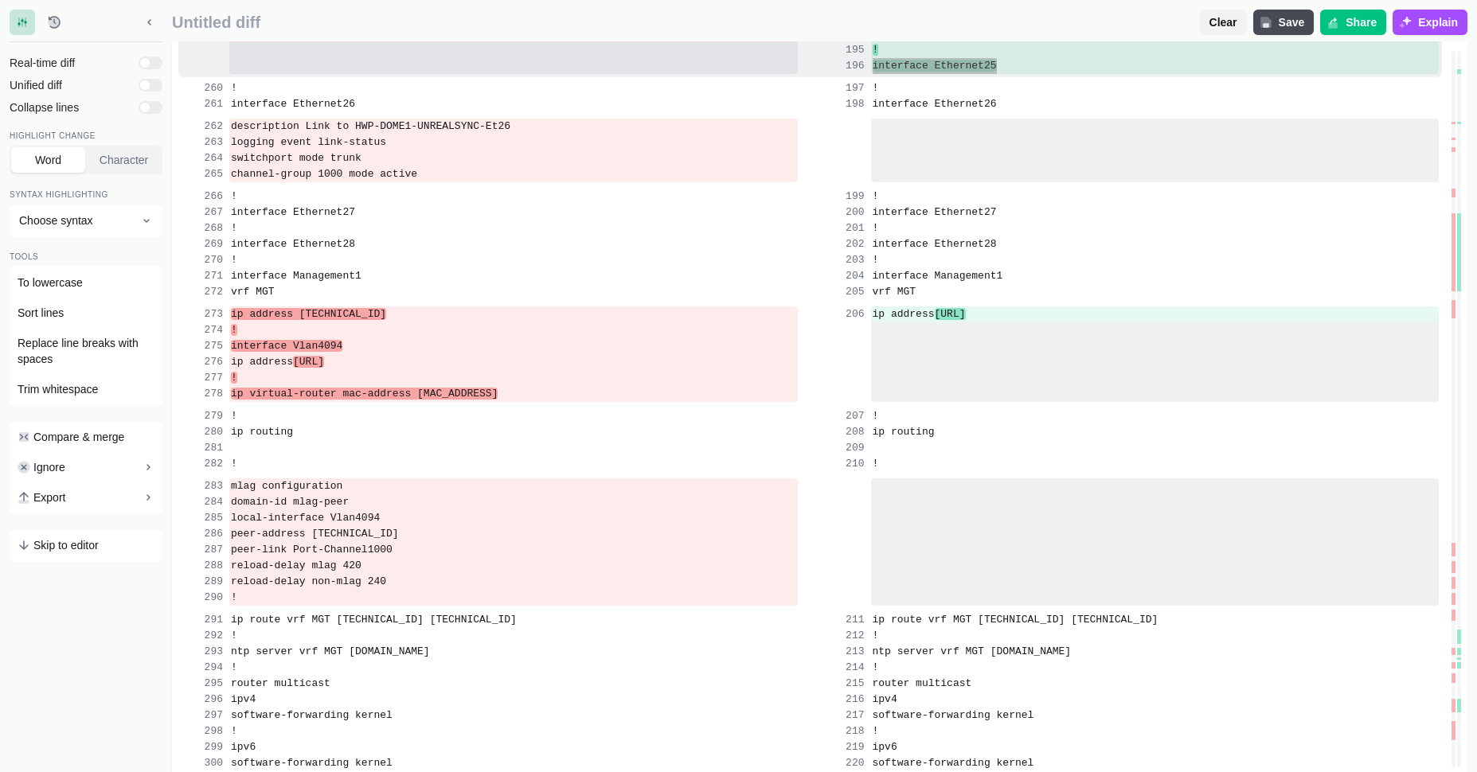
scroll to position [4904, 0]
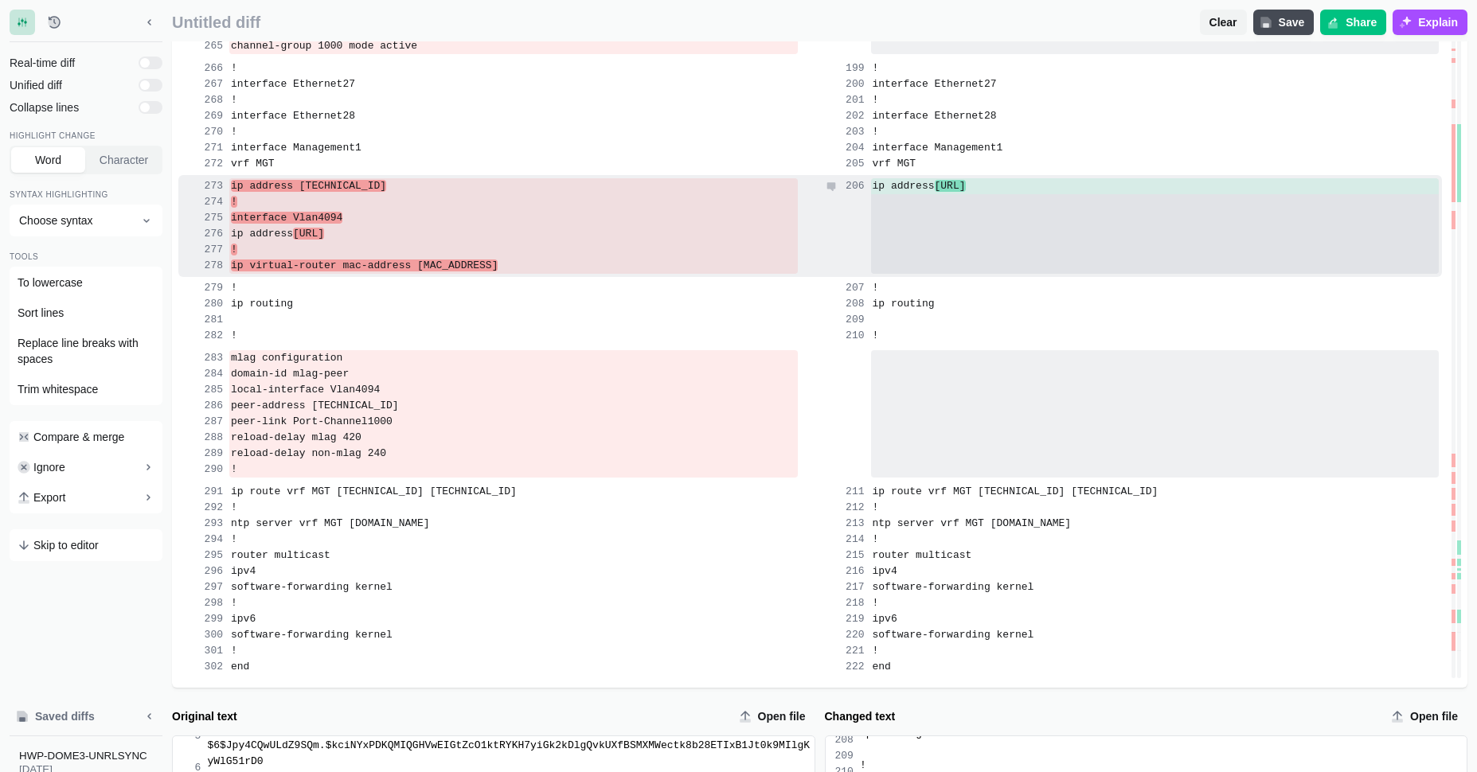
drag, startPoint x: 1485, startPoint y: 560, endPoint x: 983, endPoint y: 189, distance: 623.9
click at [966, 189] on span "[URL]" at bounding box center [950, 186] width 31 height 12
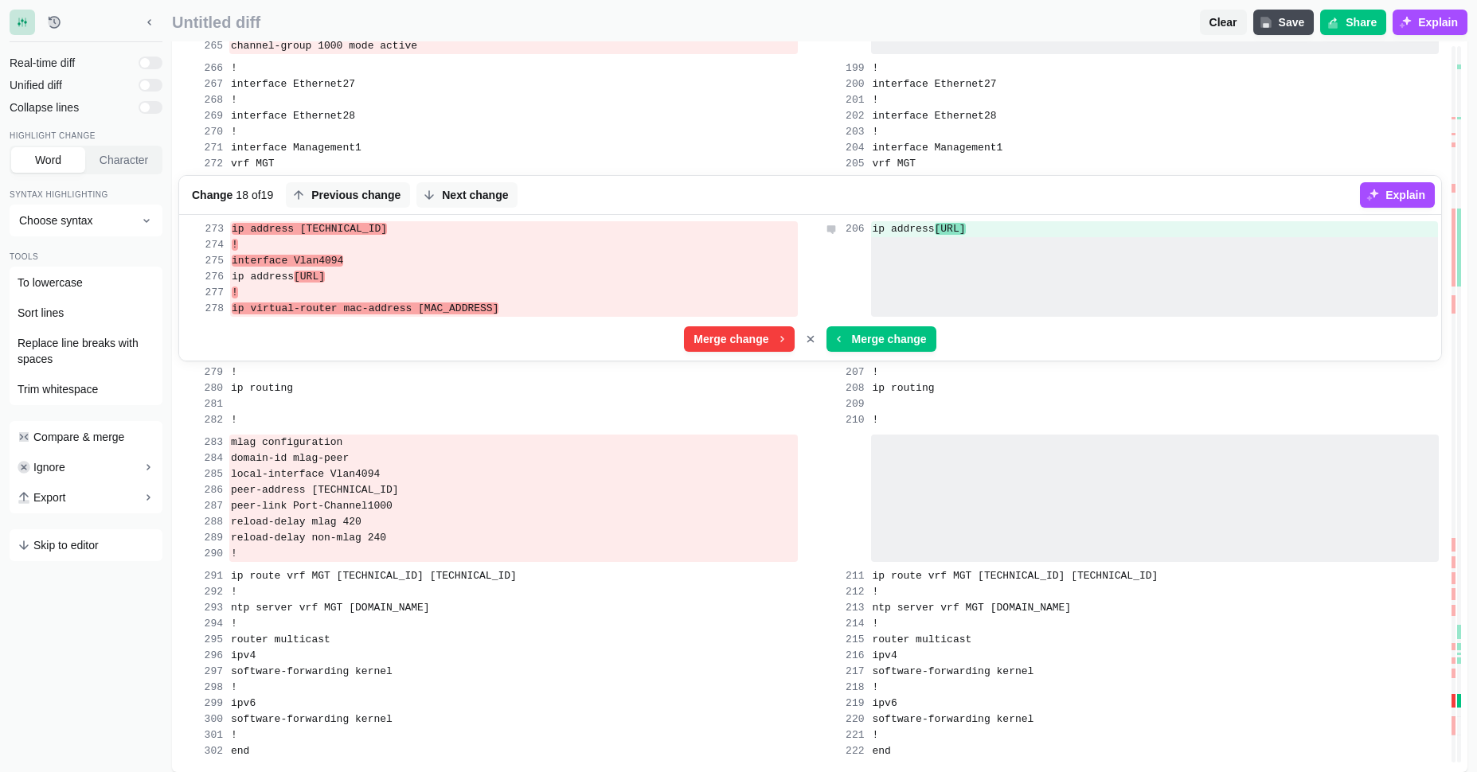
click at [935, 230] on span "ip address" at bounding box center [904, 229] width 62 height 12
copy span "ip address"
